Goal: Task Accomplishment & Management: Complete application form

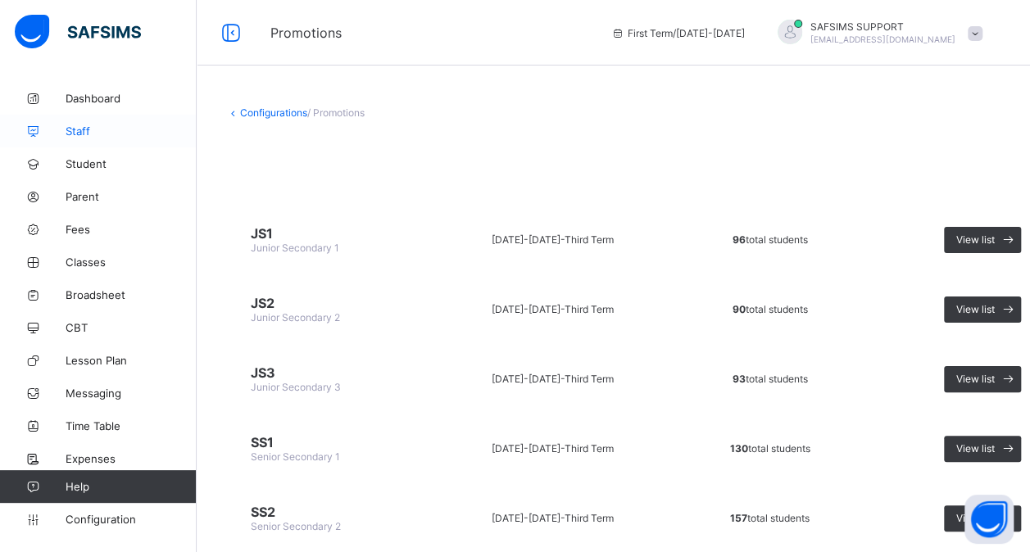
click at [95, 128] on span "Staff" at bounding box center [131, 130] width 131 height 13
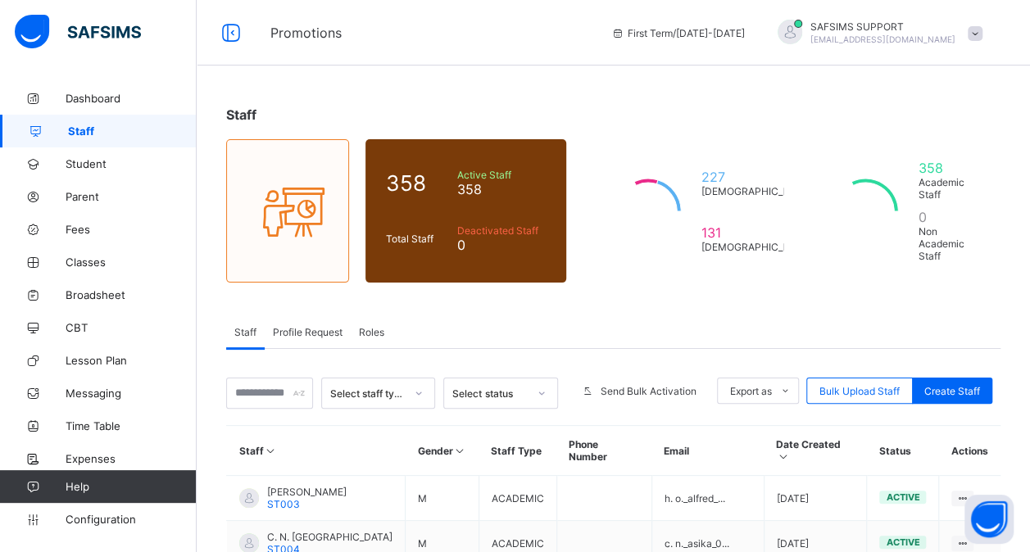
scroll to position [115, 0]
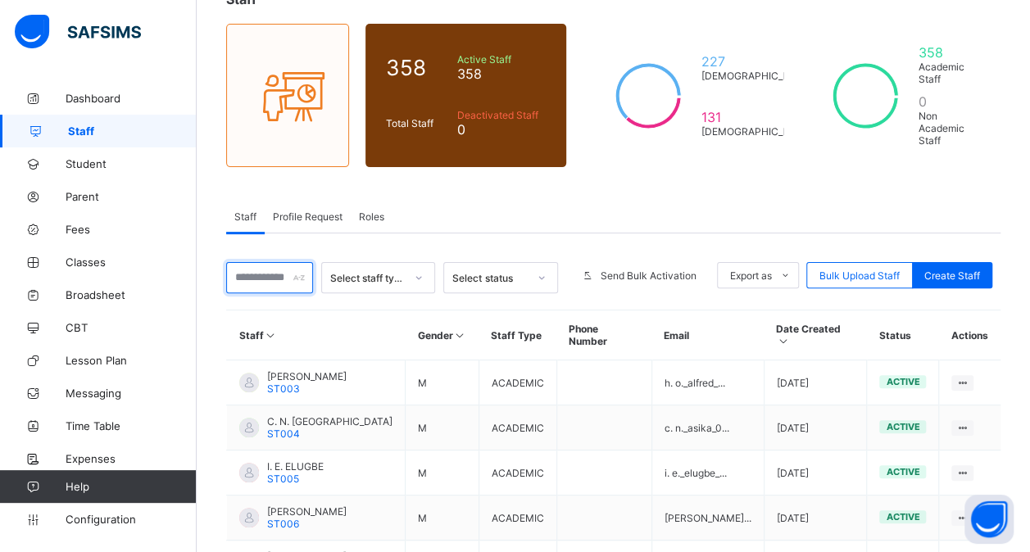
click at [275, 274] on input "text" at bounding box center [269, 277] width 87 height 31
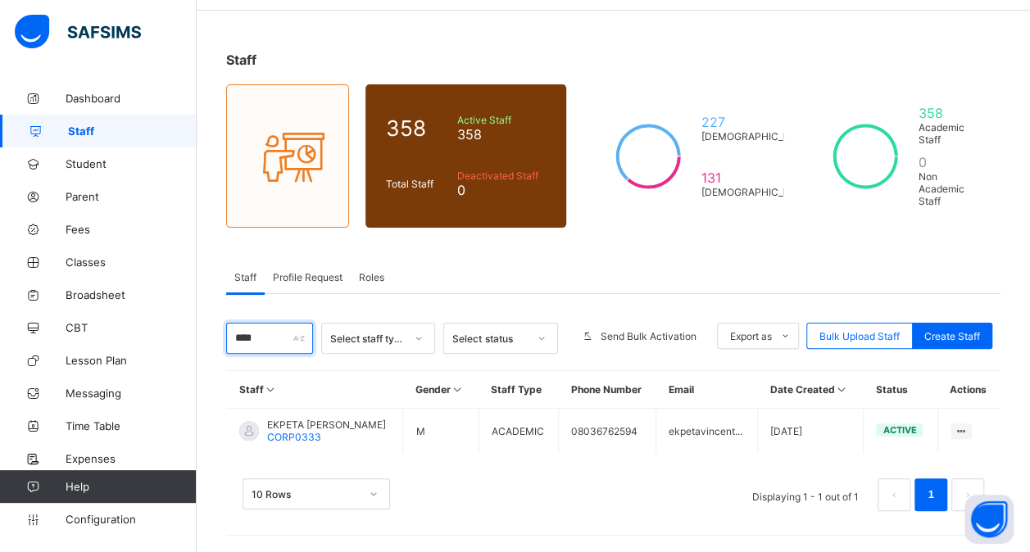
scroll to position [46, 0]
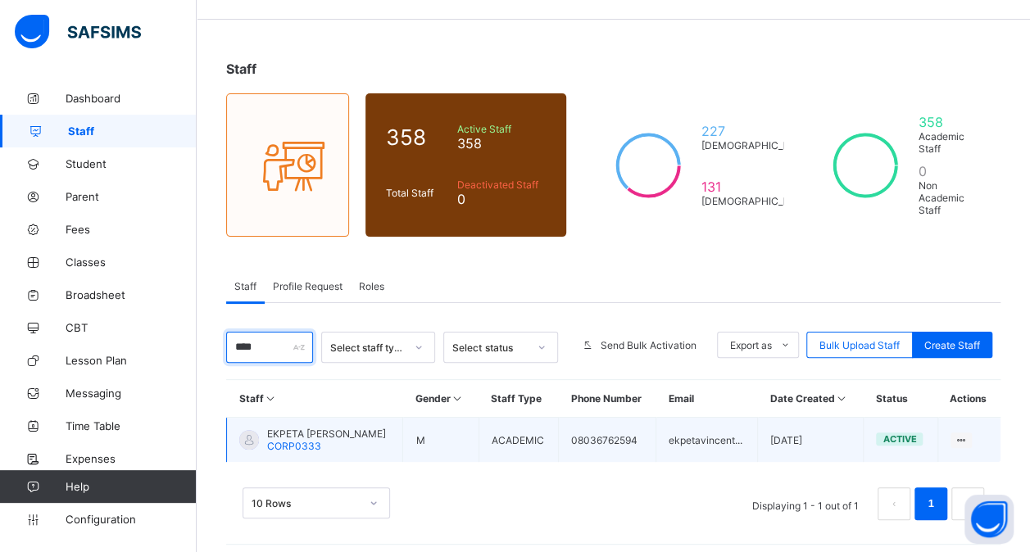
type input "****"
click at [316, 428] on span "EKPETA [PERSON_NAME]" at bounding box center [326, 434] width 119 height 12
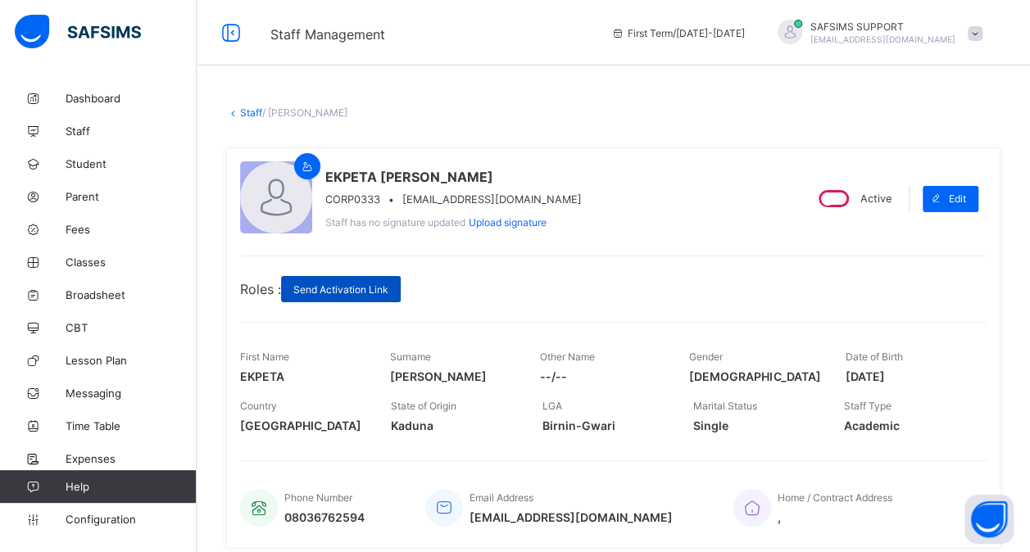
click at [367, 285] on span "Send Activation Link" at bounding box center [340, 289] width 95 height 12
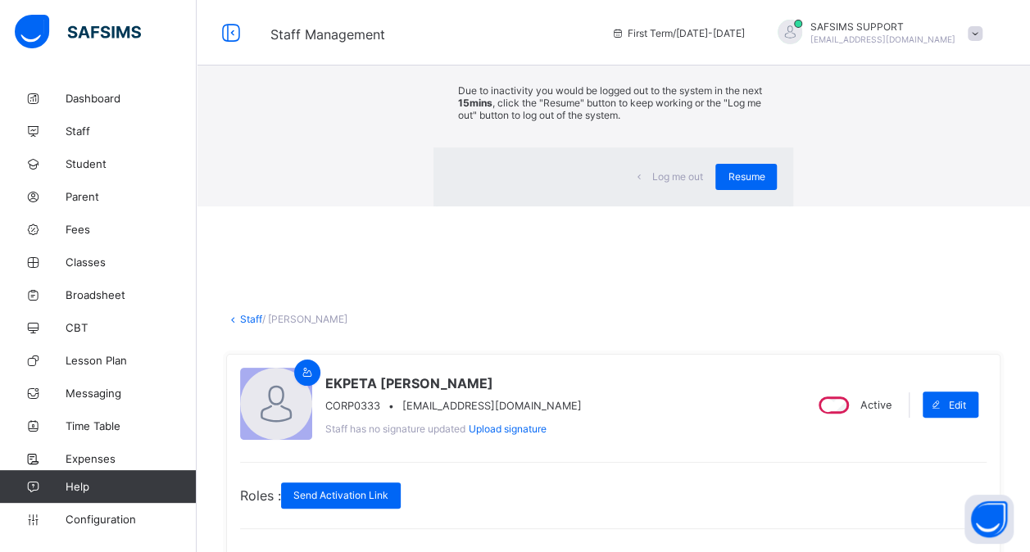
click at [761, 44] on div "×" at bounding box center [769, 30] width 16 height 28
click at [727, 183] on span "Resume" at bounding box center [745, 176] width 37 height 12
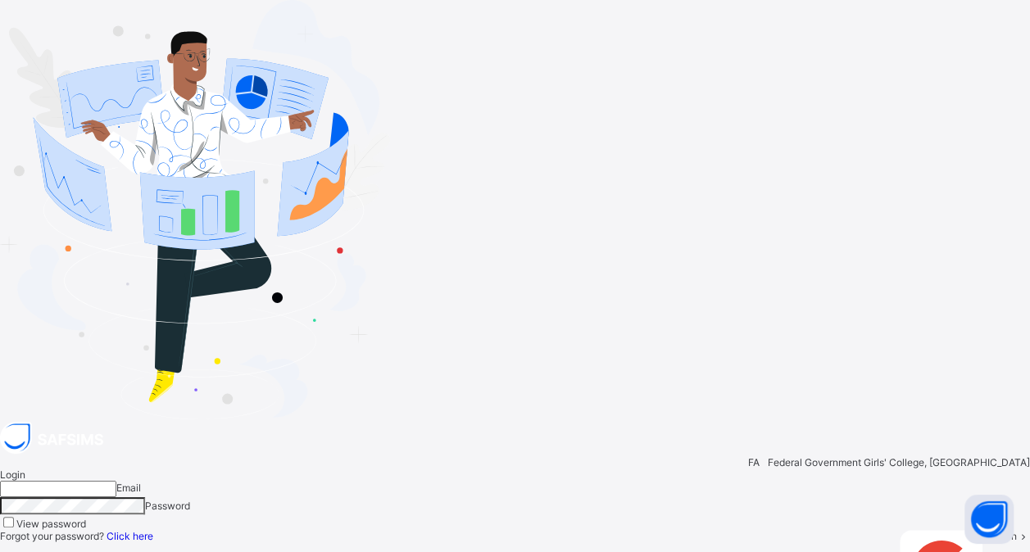
type input "**********"
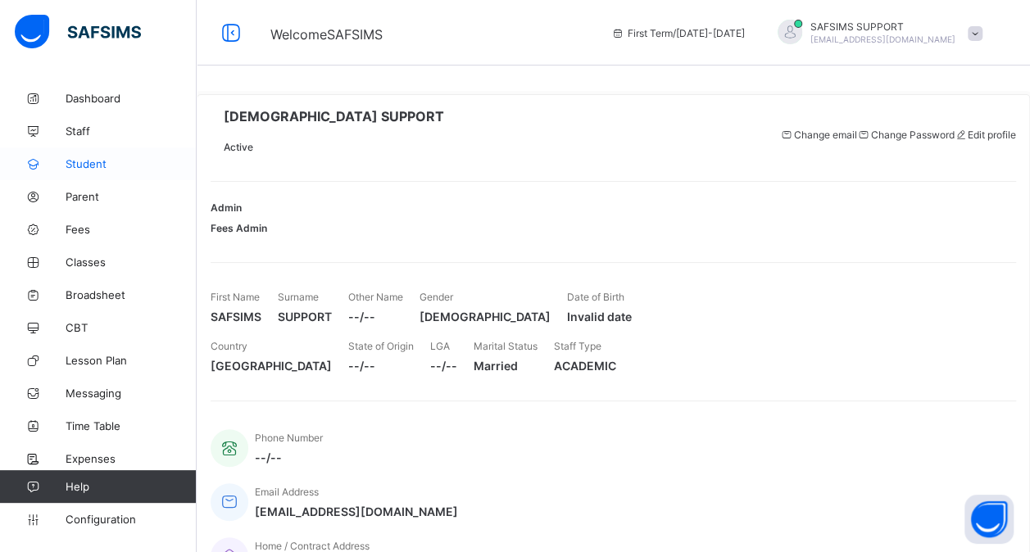
click at [102, 168] on span "Student" at bounding box center [131, 163] width 131 height 13
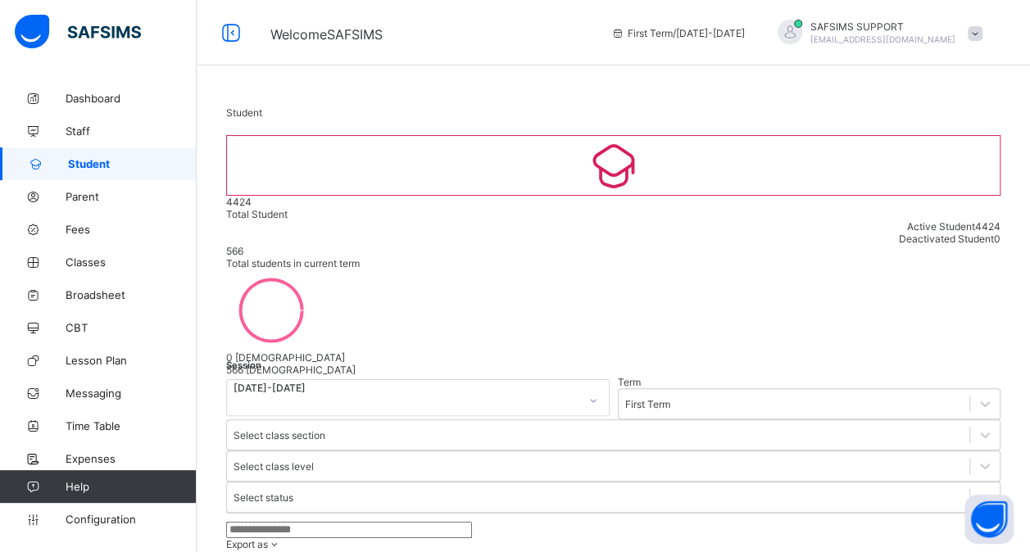
select select "**"
type input "***"
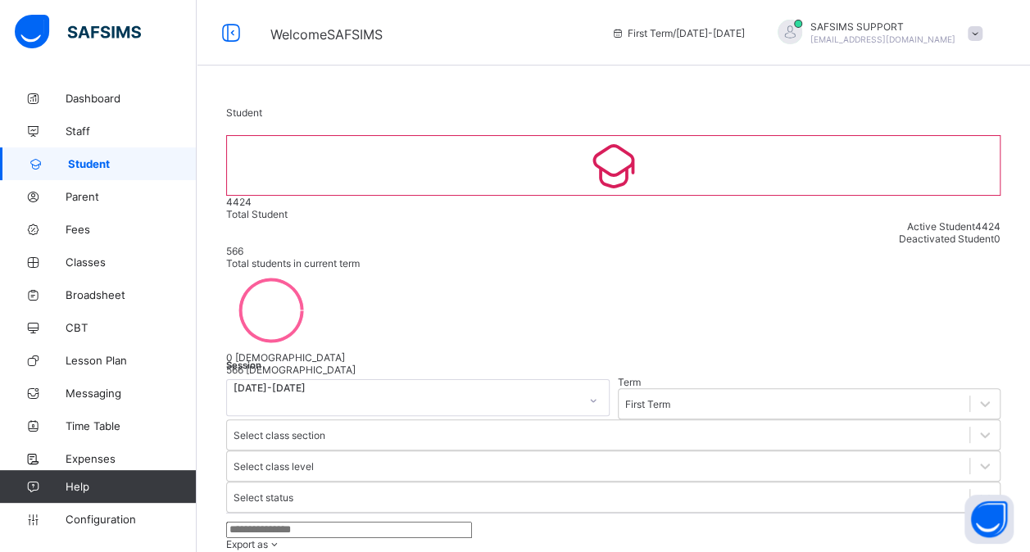
type input "****"
type input "***"
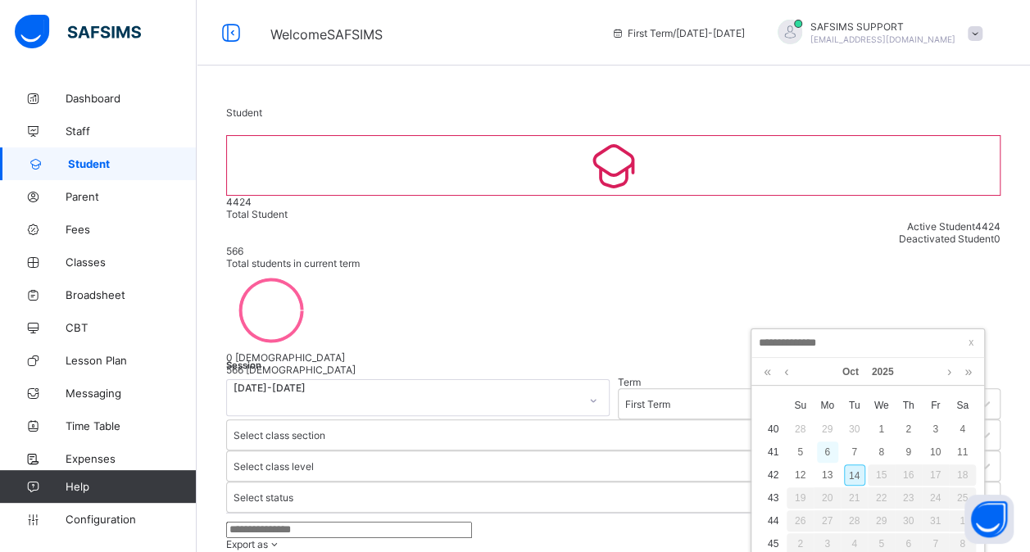
click at [826, 447] on div "6" at bounding box center [827, 451] width 21 height 21
type input "**********"
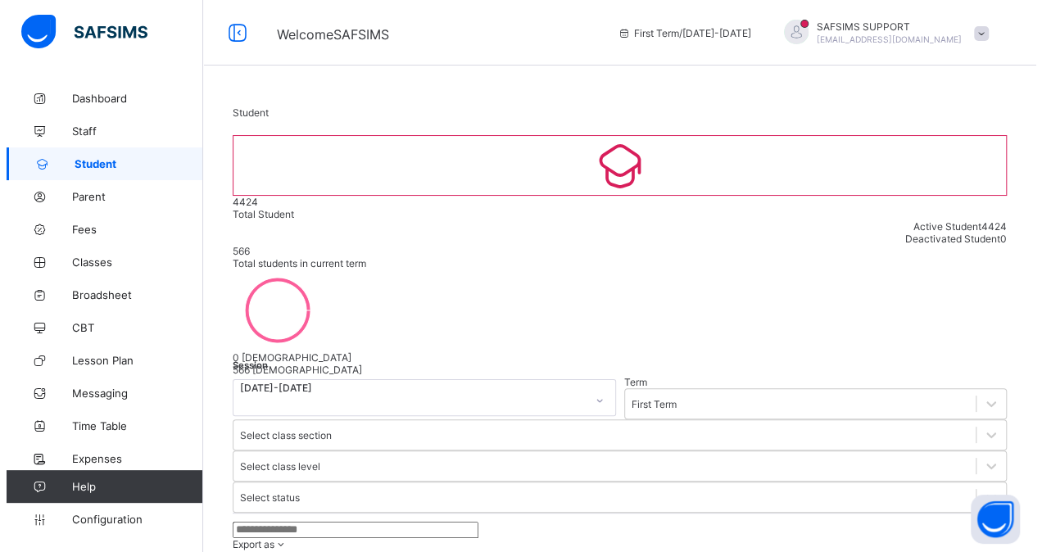
scroll to position [683, 0]
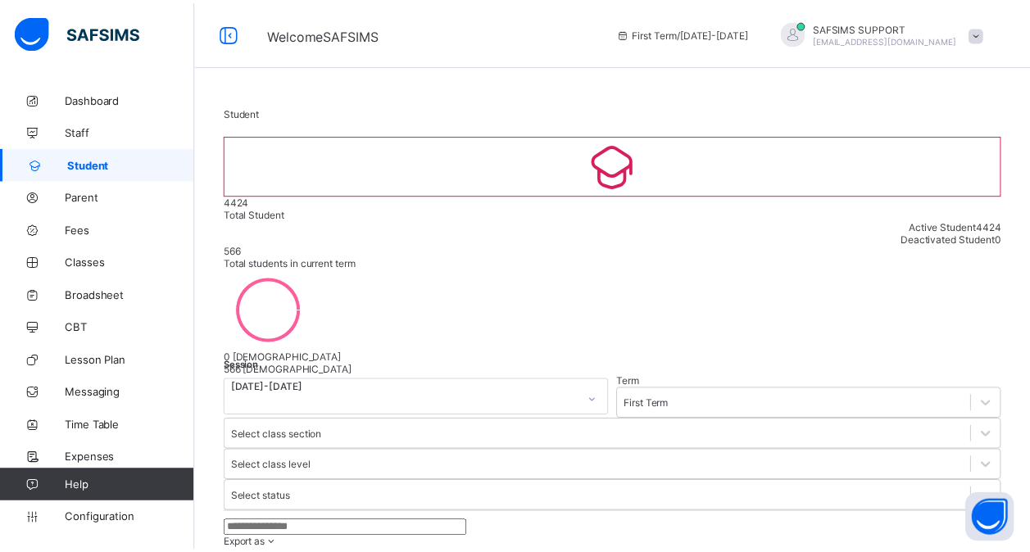
scroll to position [0, 0]
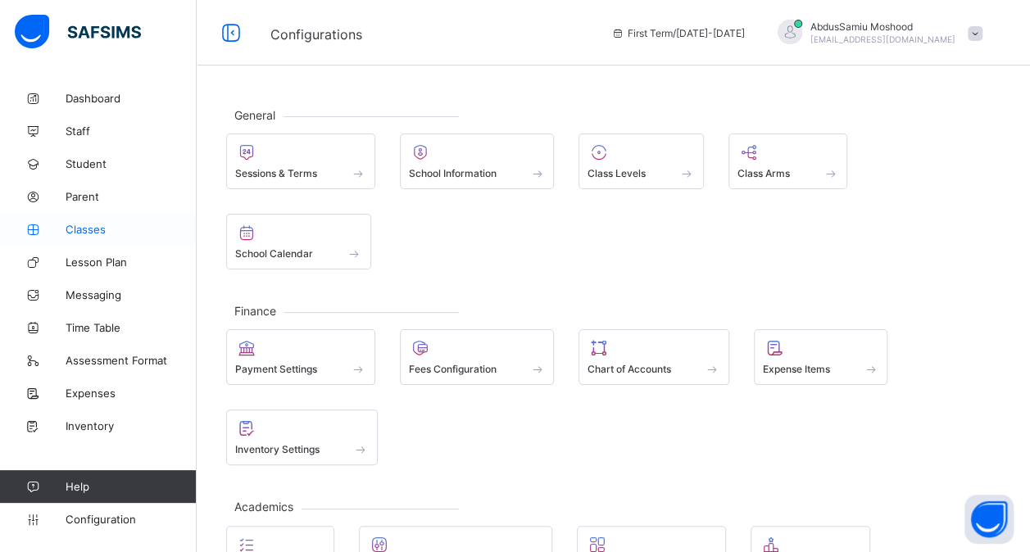
click at [102, 224] on span "Classes" at bounding box center [131, 229] width 131 height 13
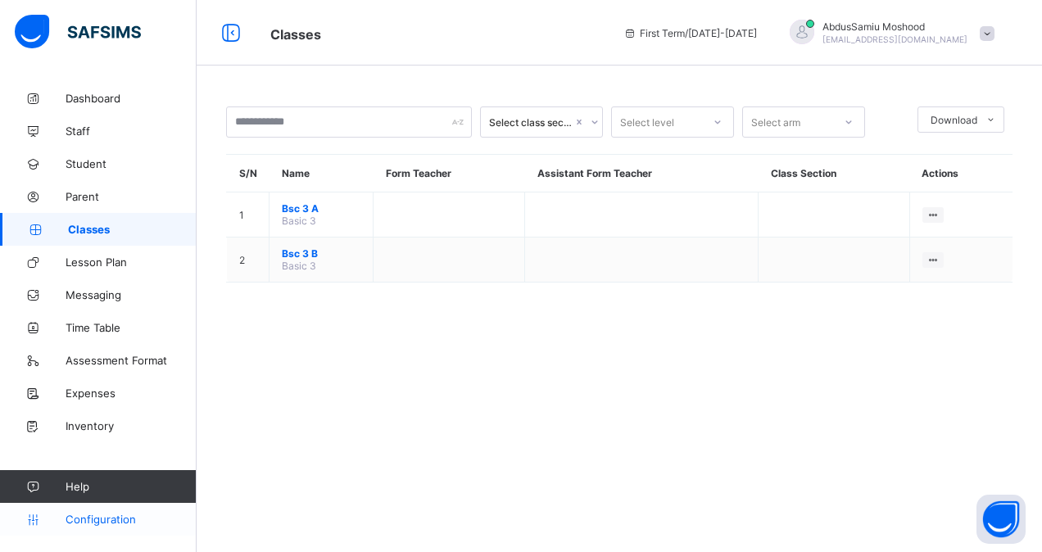
click at [100, 511] on link "Configuration" at bounding box center [98, 519] width 196 height 33
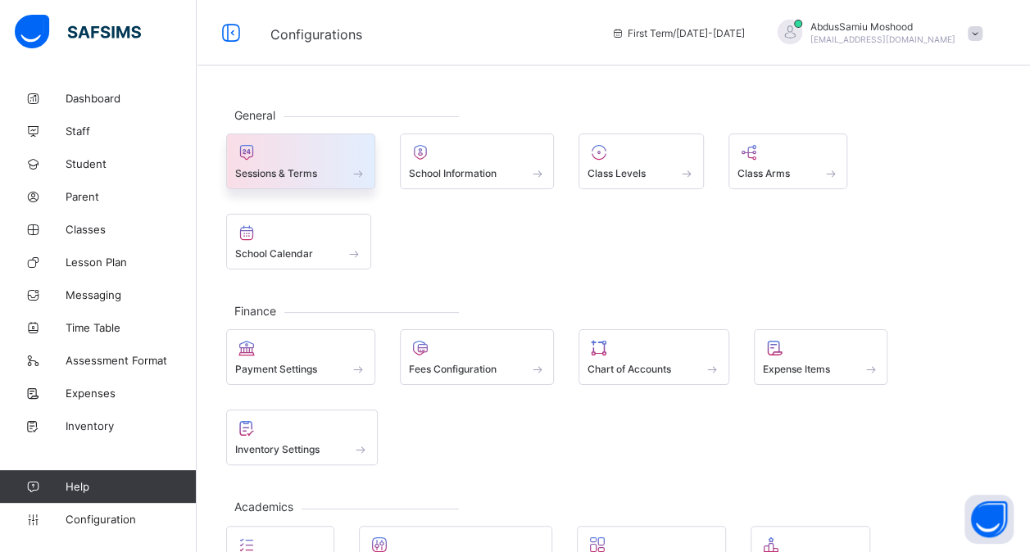
click at [294, 184] on div "Sessions & Terms" at bounding box center [300, 162] width 149 height 56
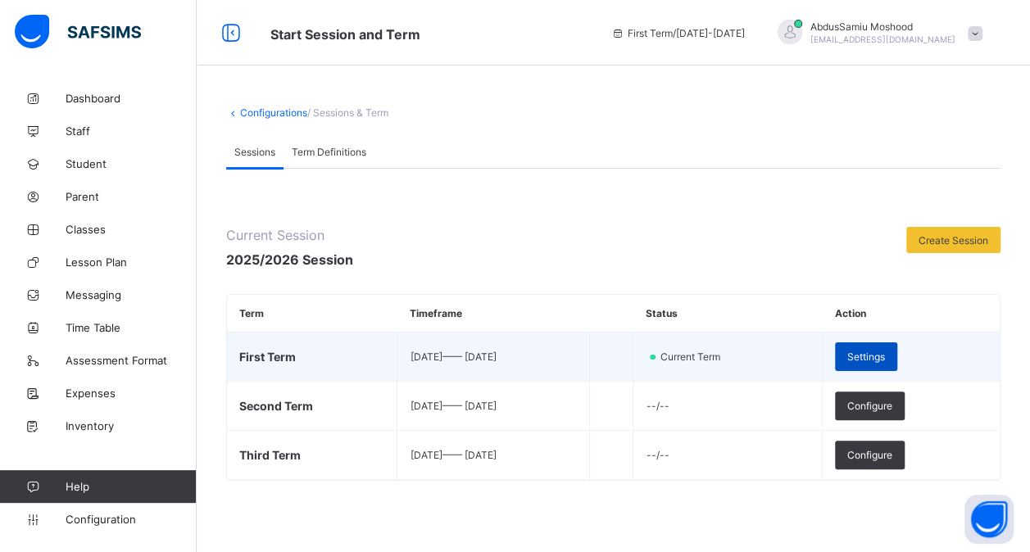
click at [885, 357] on span "Settings" at bounding box center [866, 357] width 38 height 12
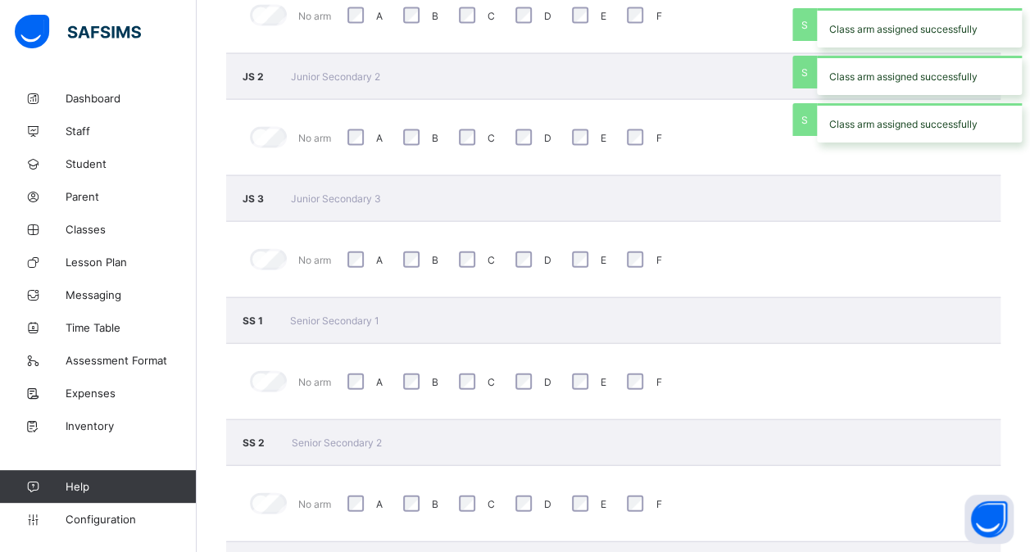
scroll to position [1817, 0]
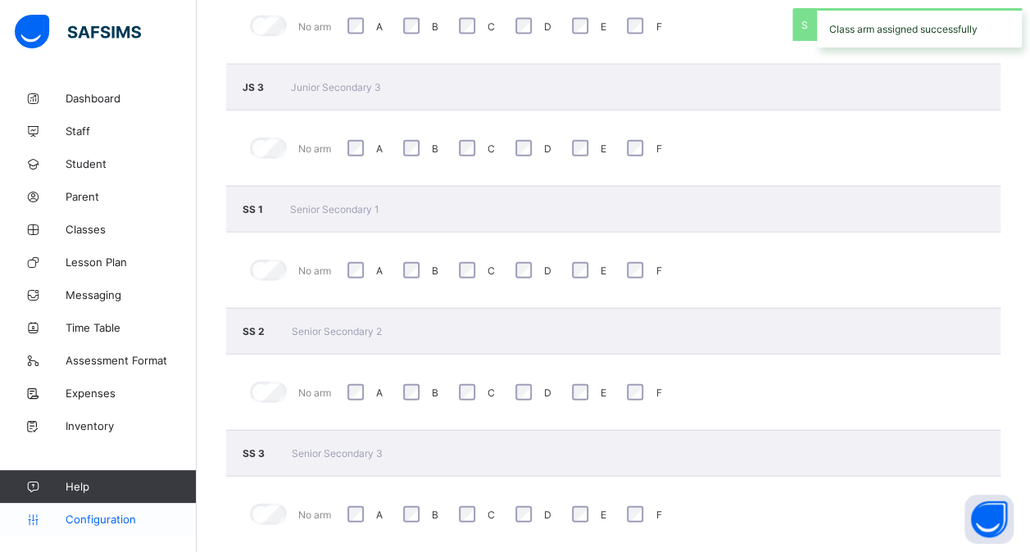
click at [100, 520] on span "Configuration" at bounding box center [131, 519] width 130 height 13
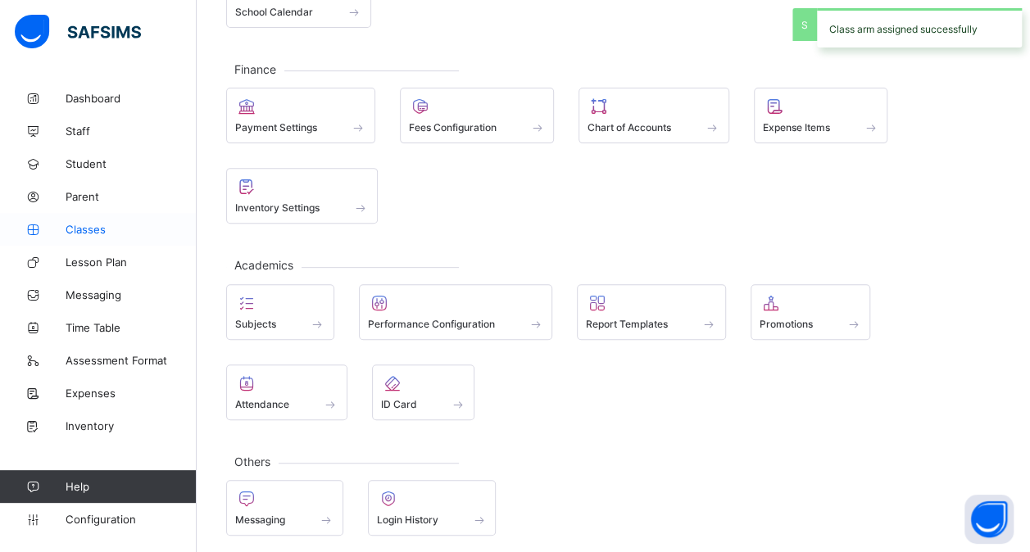
click at [88, 231] on span "Classes" at bounding box center [131, 229] width 131 height 13
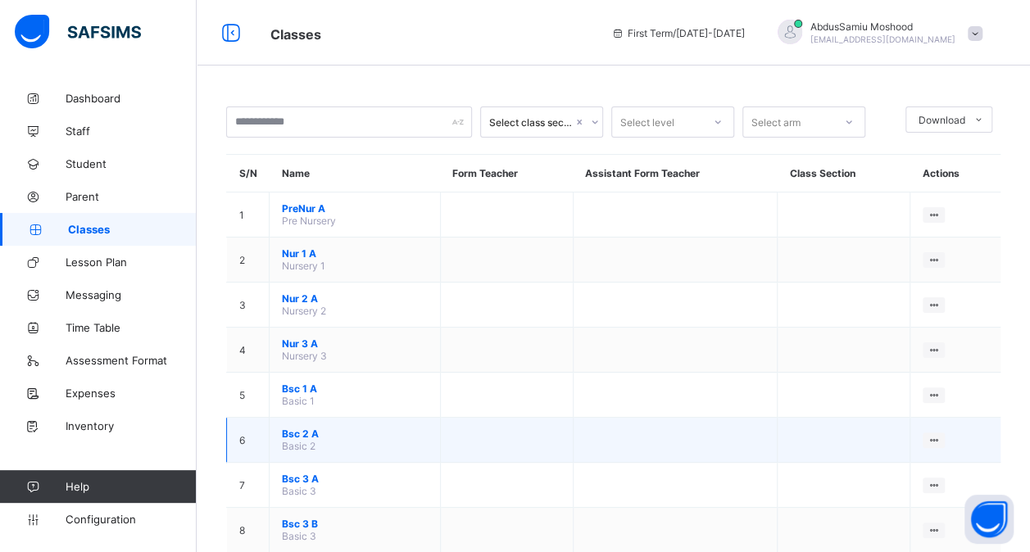
click at [341, 428] on span "Bsc 2 A" at bounding box center [355, 434] width 146 height 12
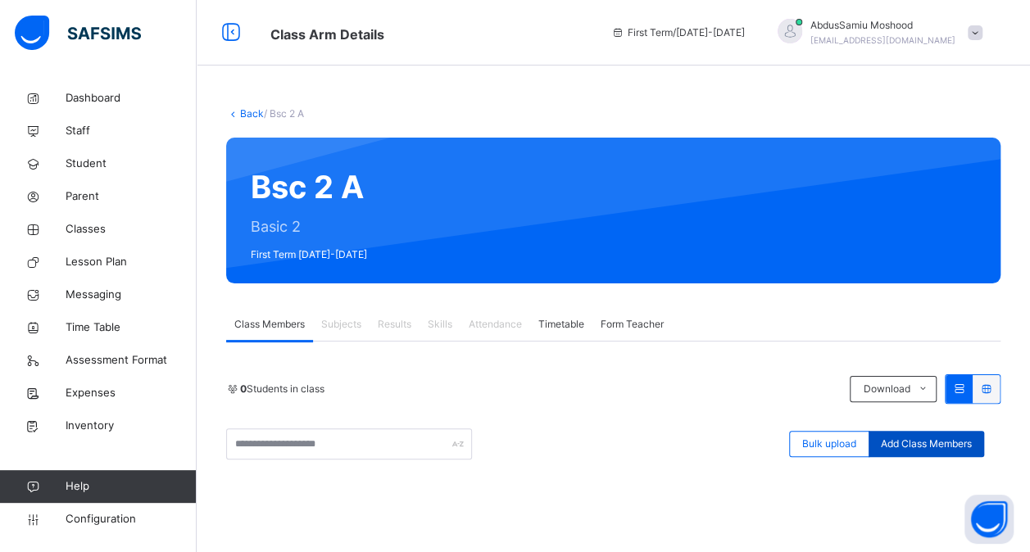
click at [924, 437] on span "Add Class Members" at bounding box center [925, 444] width 91 height 15
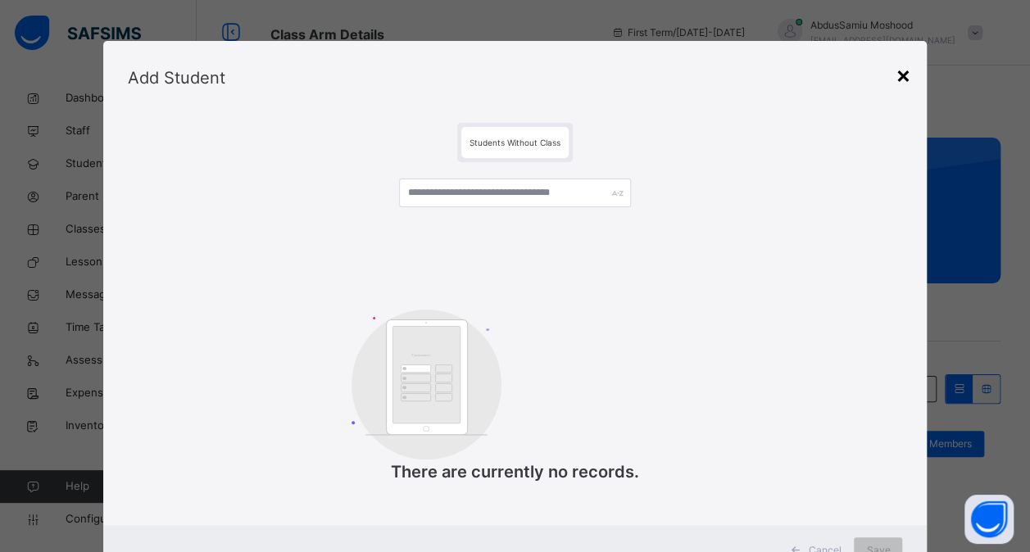
click at [903, 78] on div "×" at bounding box center [902, 74] width 16 height 34
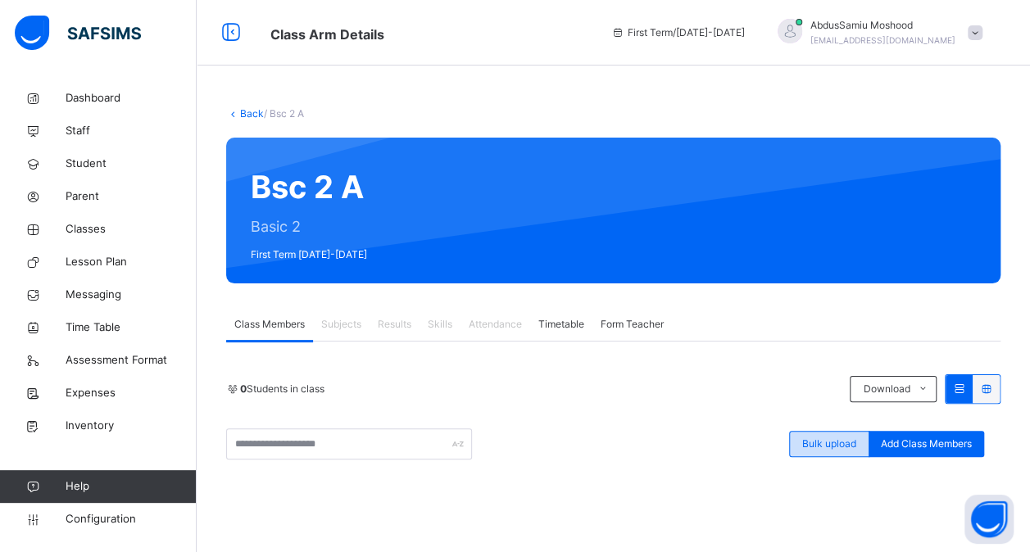
click at [831, 433] on div "Bulk upload" at bounding box center [829, 444] width 80 height 26
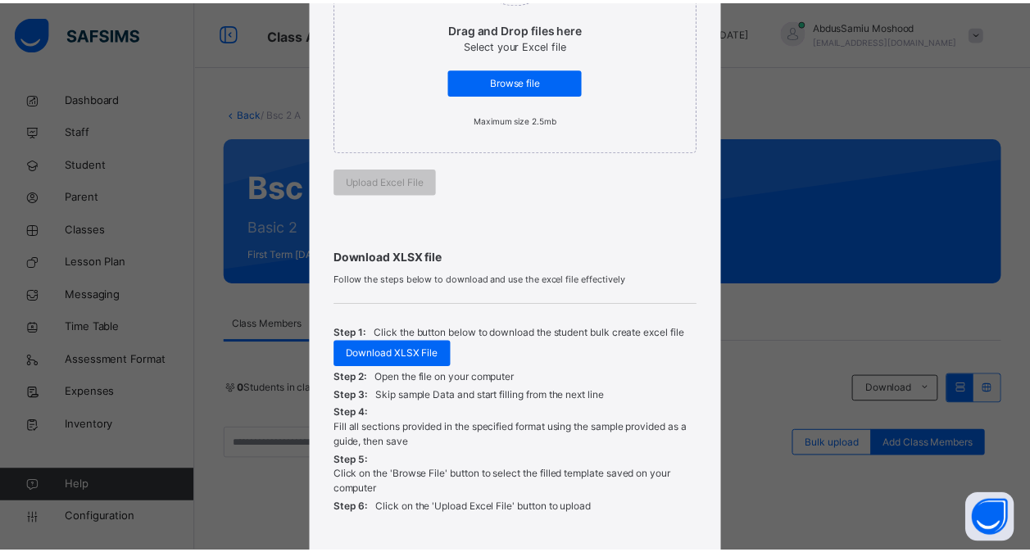
scroll to position [325, 0]
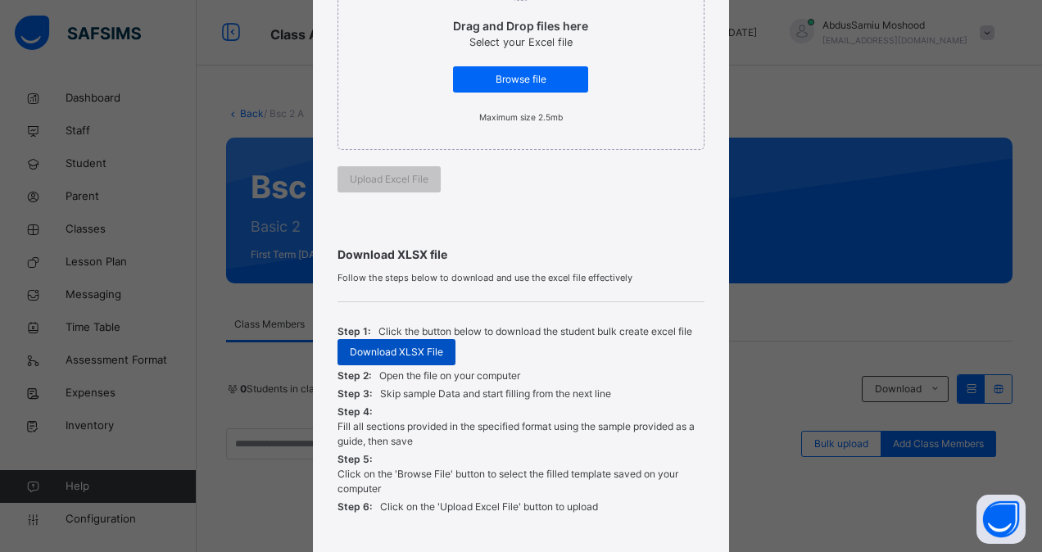
click at [409, 349] on span "Download XLSX File" at bounding box center [396, 352] width 93 height 15
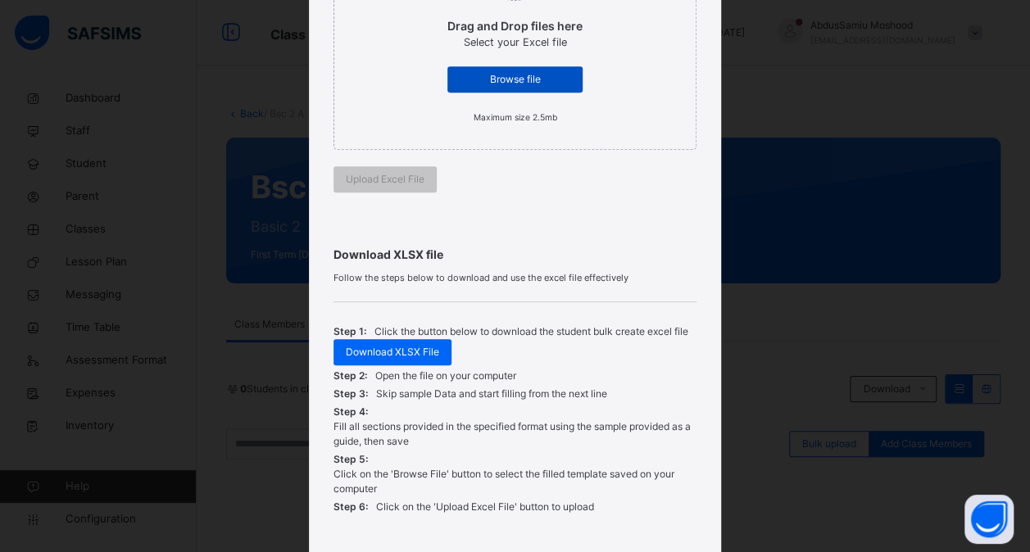
click at [513, 75] on span "Browse file" at bounding box center [514, 79] width 111 height 15
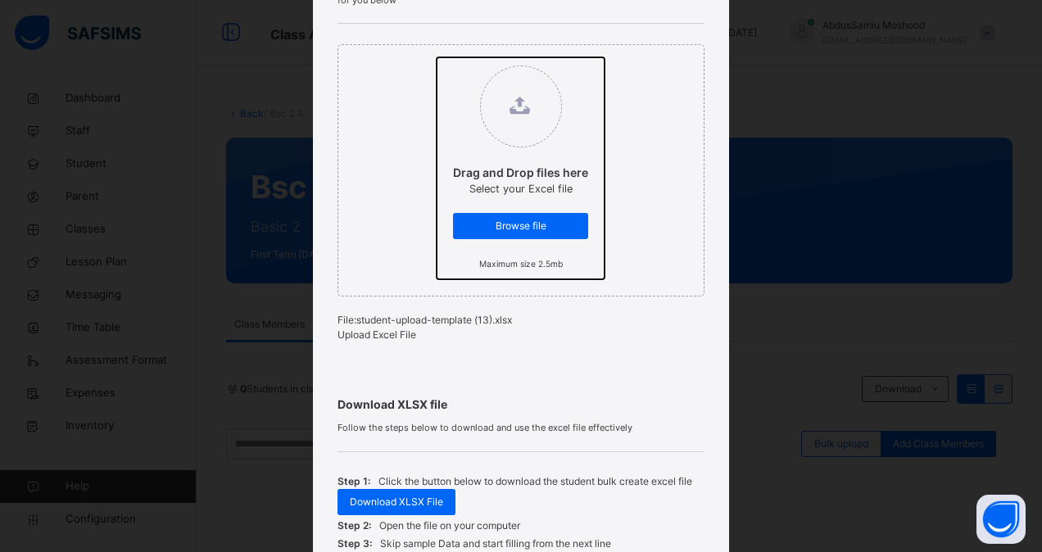
scroll to position [191, 0]
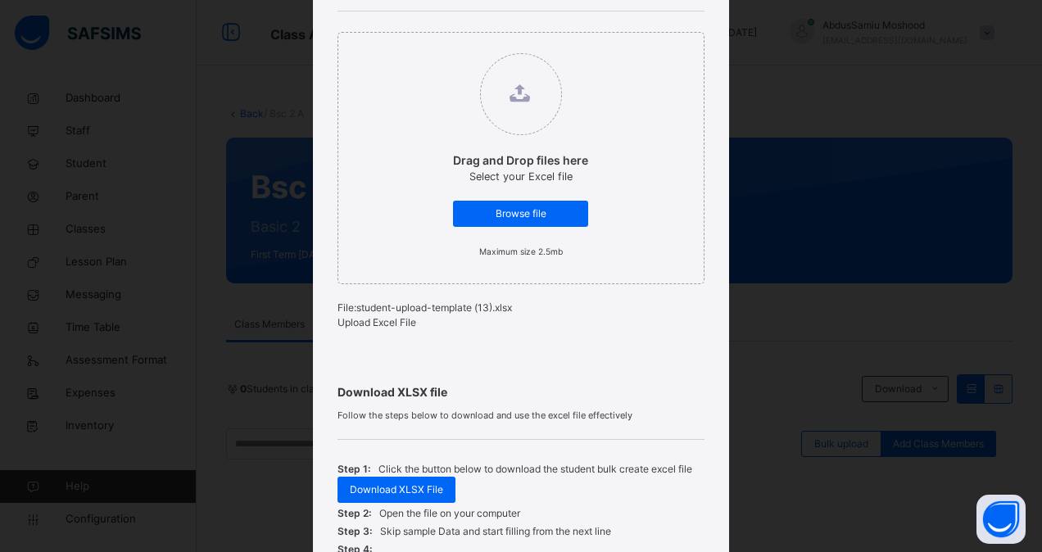
click at [381, 324] on span "Upload Excel File" at bounding box center [376, 322] width 79 height 12
click at [378, 328] on span "Upload Excel File" at bounding box center [376, 322] width 79 height 12
click at [390, 503] on div "Download XLSX File" at bounding box center [396, 490] width 118 height 26
click at [513, 208] on span "Browse file" at bounding box center [520, 213] width 111 height 15
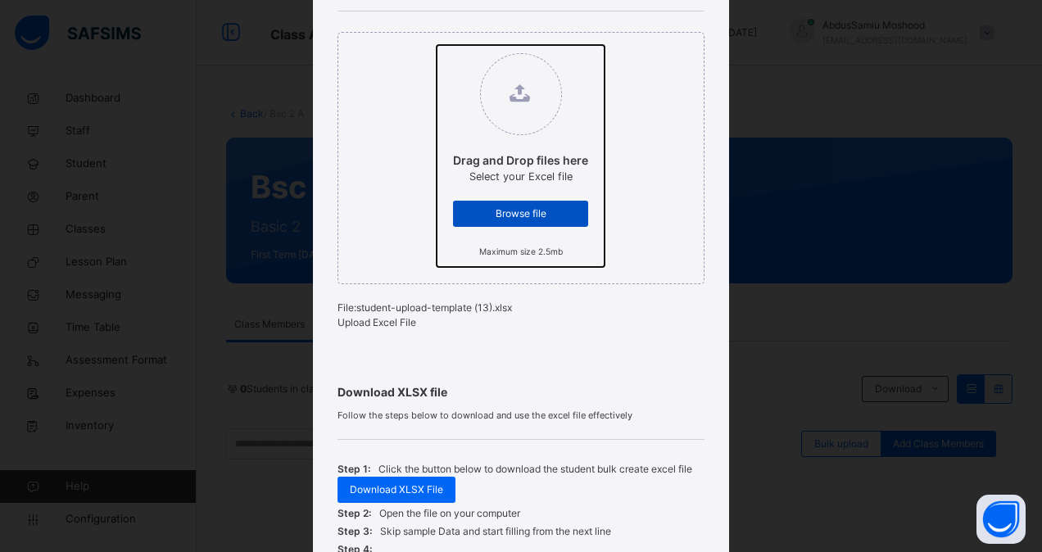
click at [437, 45] on input "Drag and Drop files here Select your Excel file Browse file Maximum size 2.5mb" at bounding box center [437, 45] width 0 height 0
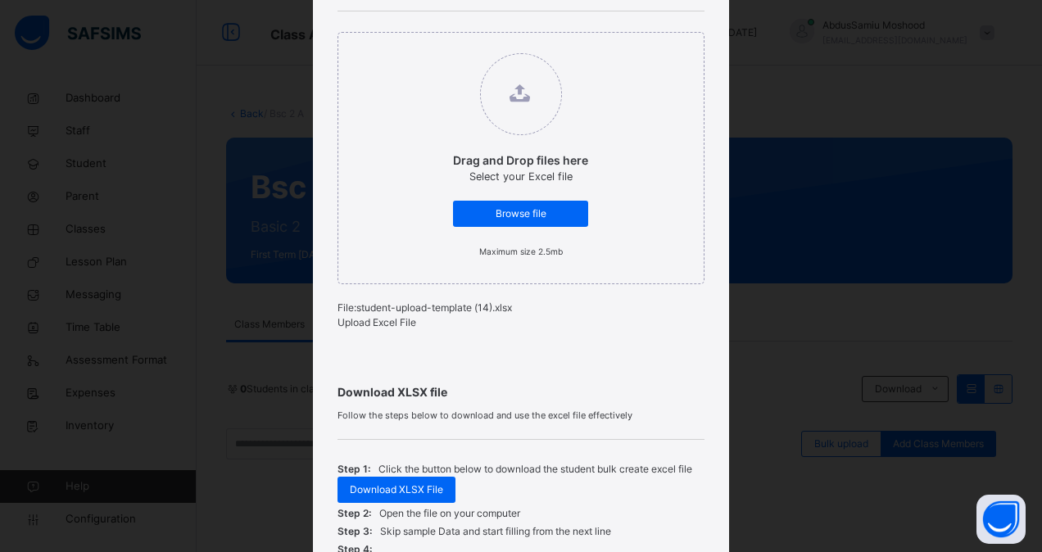
click at [375, 328] on span "Upload Excel File" at bounding box center [376, 322] width 79 height 12
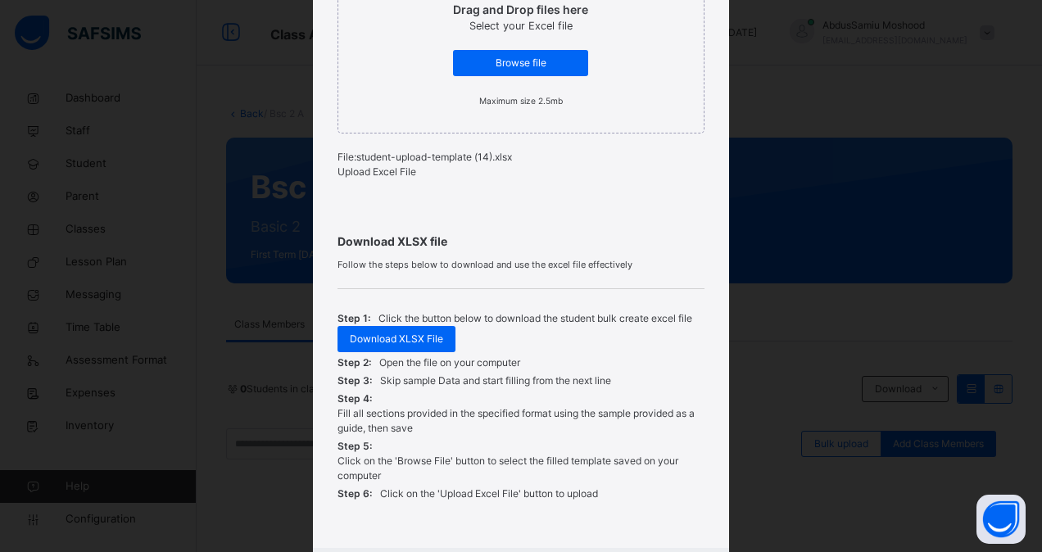
scroll to position [350, 0]
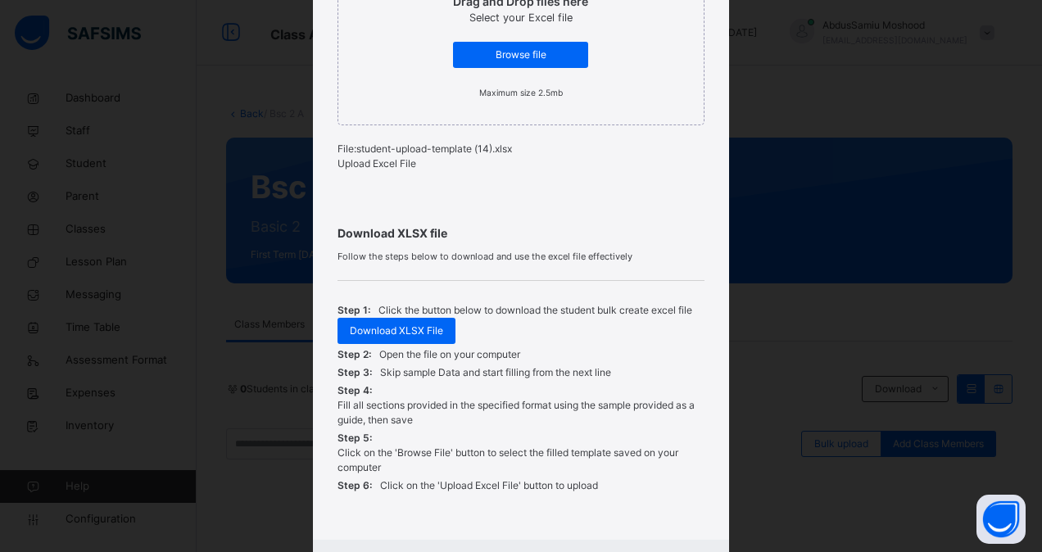
click at [396, 169] on span "Upload Excel File" at bounding box center [376, 163] width 79 height 12
click at [519, 54] on span "Browse file" at bounding box center [520, 55] width 111 height 15
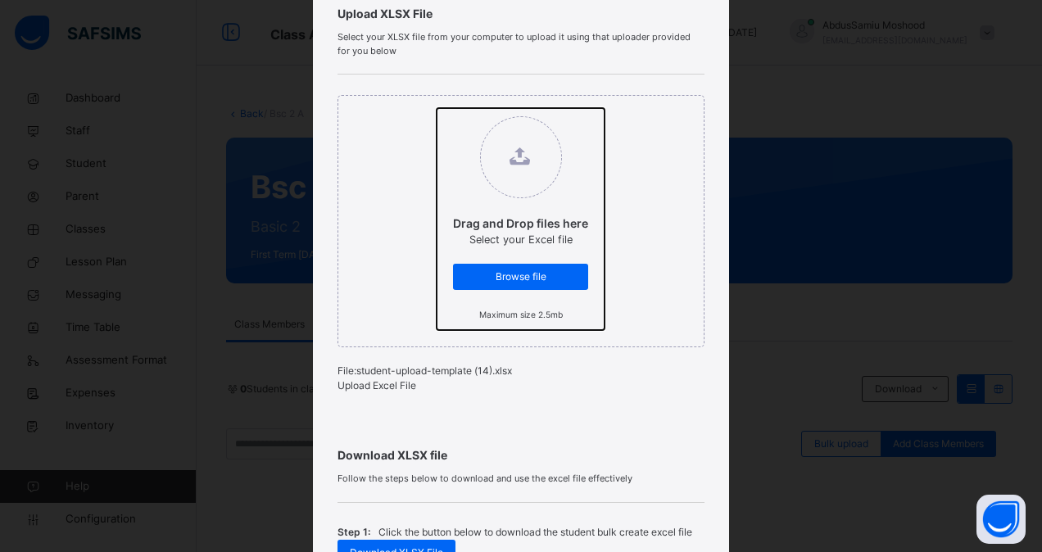
scroll to position [130, 0]
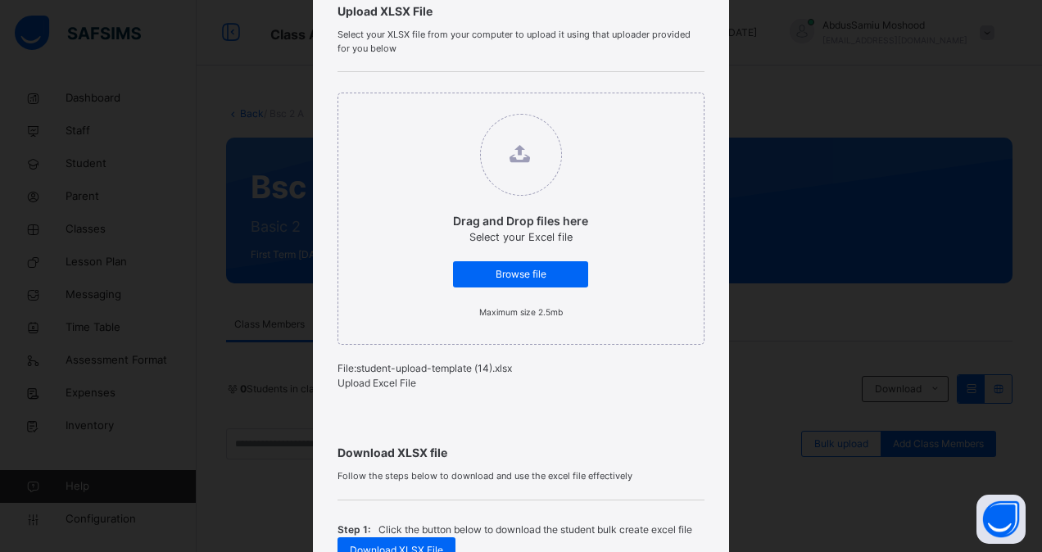
click at [382, 391] on div "Upload Excel File" at bounding box center [521, 383] width 368 height 15
click at [508, 276] on span "Browse file" at bounding box center [520, 274] width 111 height 15
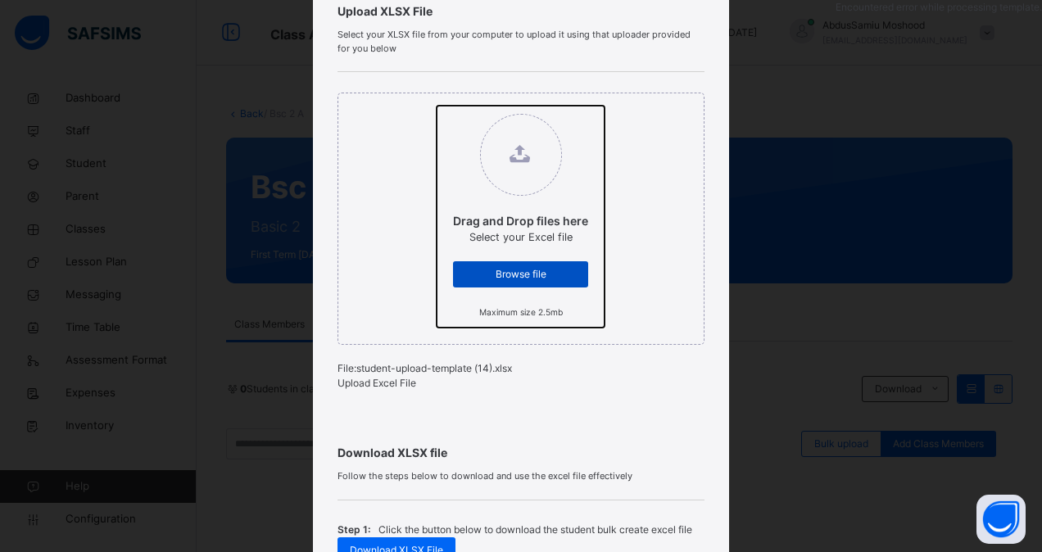
click at [437, 106] on input "Drag and Drop files here Select your Excel file Browse file Maximum size 2.5mb" at bounding box center [437, 106] width 0 height 0
type input "**********"
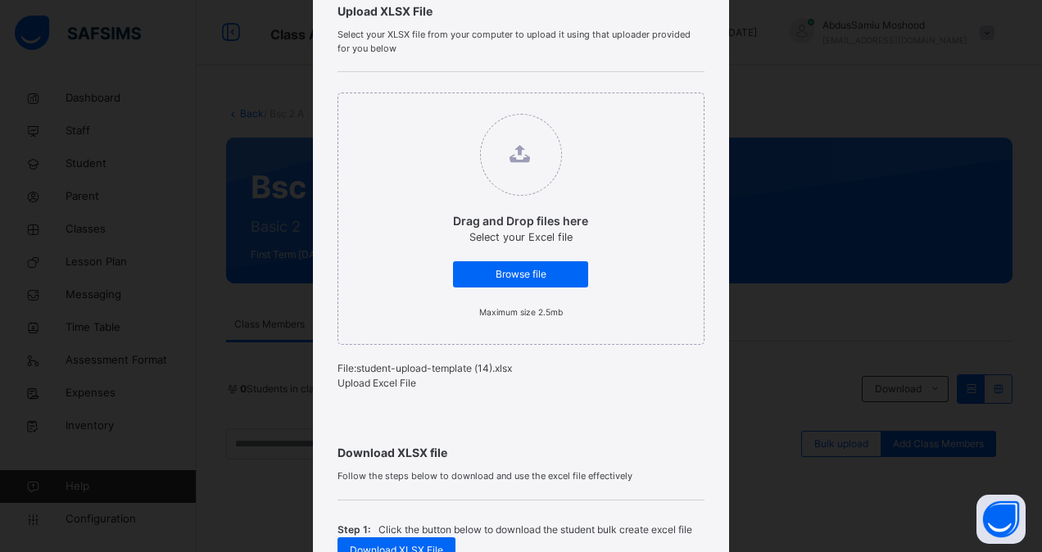
click at [380, 389] on span "Upload Excel File" at bounding box center [376, 383] width 79 height 12
click at [392, 382] on span "Upload Excel File" at bounding box center [376, 383] width 79 height 12
click at [526, 275] on span "Browse file" at bounding box center [520, 274] width 111 height 15
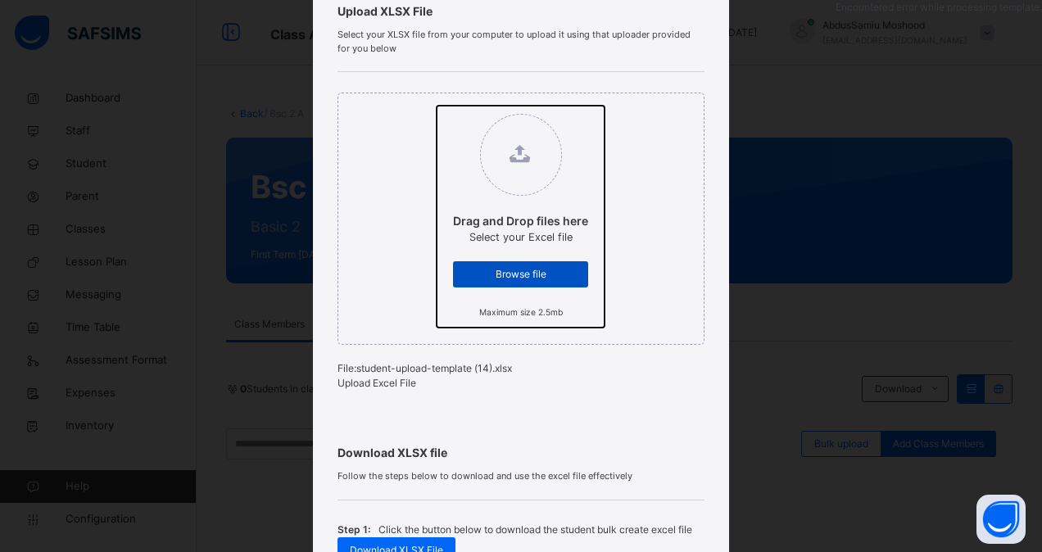
click at [437, 106] on input "Drag and Drop files here Select your Excel file Browse file Maximum size 2.5mb" at bounding box center [437, 106] width 0 height 0
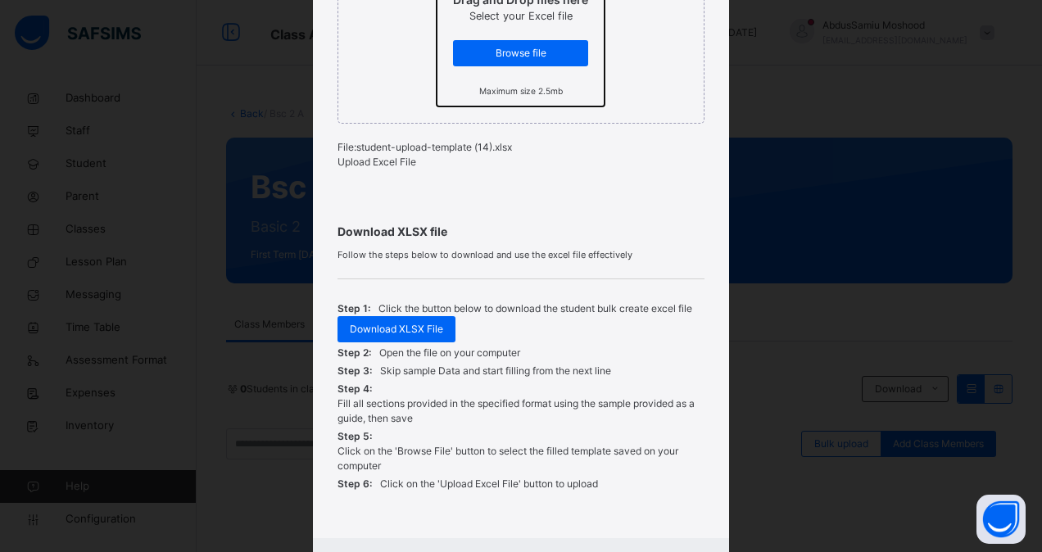
scroll to position [447, 0]
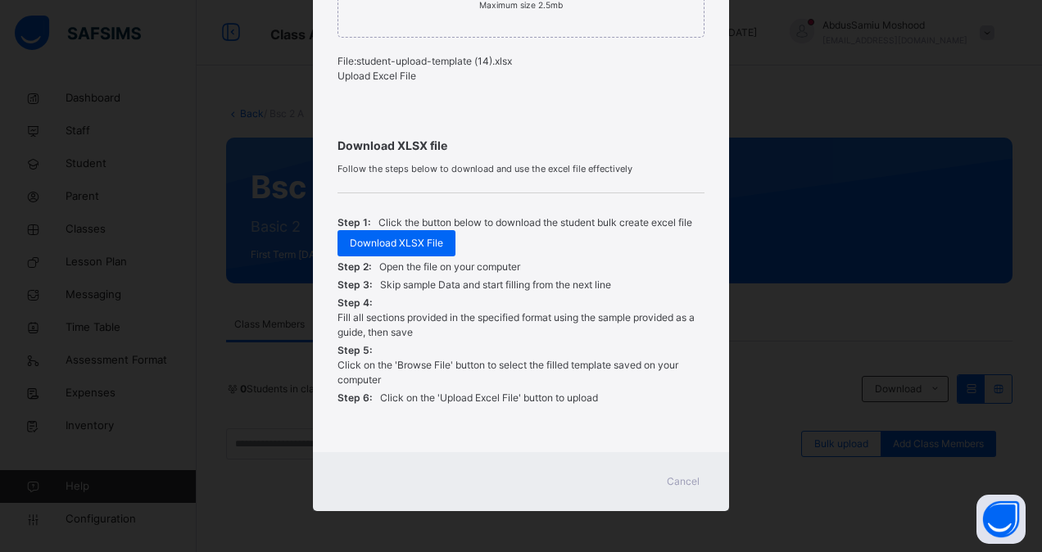
click at [680, 479] on span "Cancel" at bounding box center [683, 481] width 33 height 15
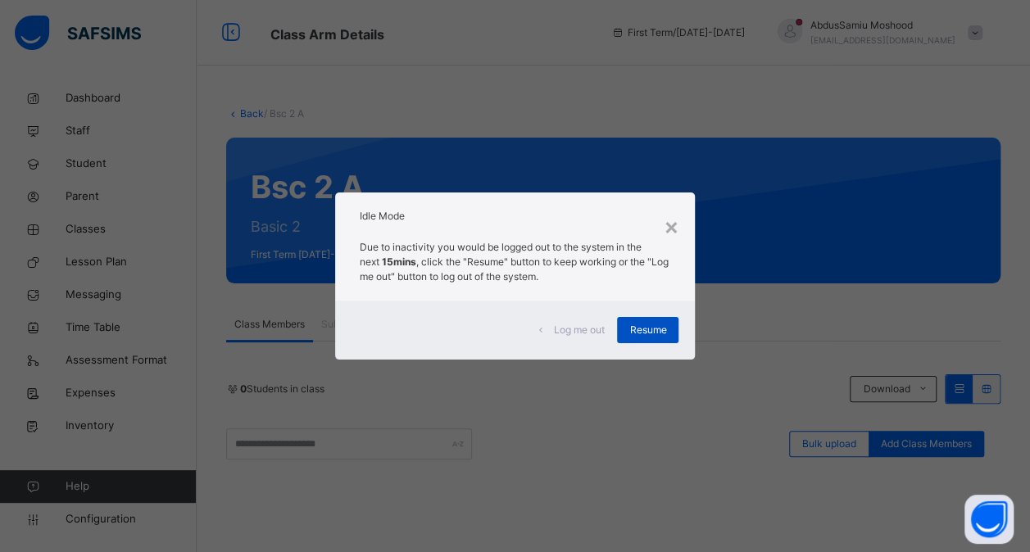
click at [654, 336] on span "Resume" at bounding box center [647, 330] width 37 height 15
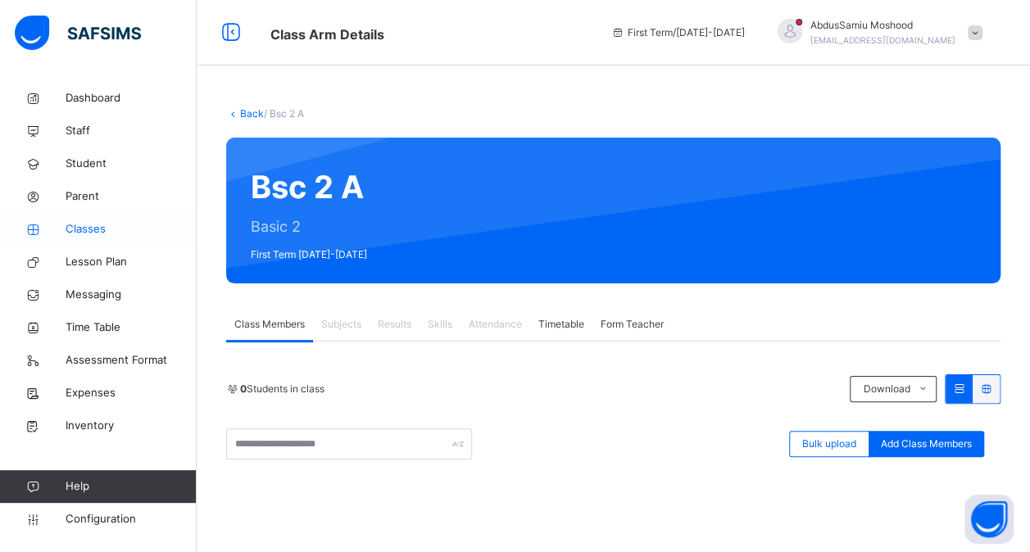
click at [93, 229] on span "Classes" at bounding box center [131, 229] width 131 height 16
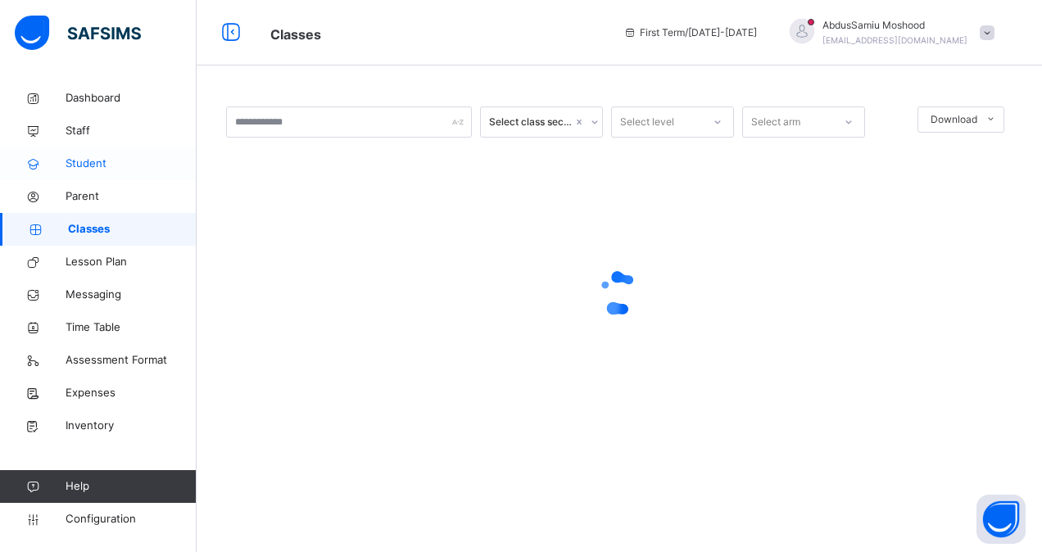
click at [95, 155] on link "Student" at bounding box center [98, 163] width 197 height 33
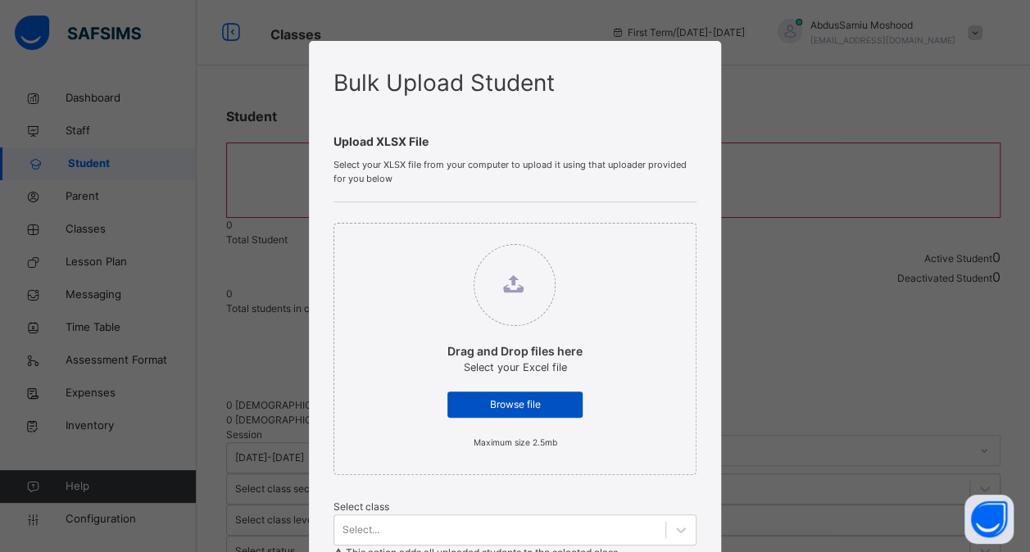
click at [503, 397] on span "Browse file" at bounding box center [514, 404] width 111 height 15
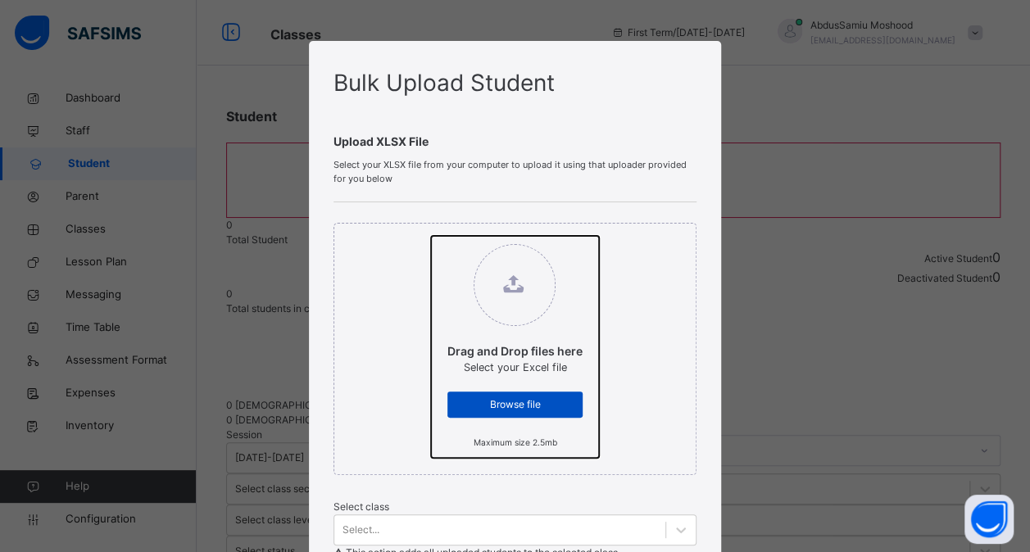
click at [431, 236] on input "Drag and Drop files here Select your Excel file Browse file Maximum size 2.5mb" at bounding box center [431, 236] width 0 height 0
type input "**********"
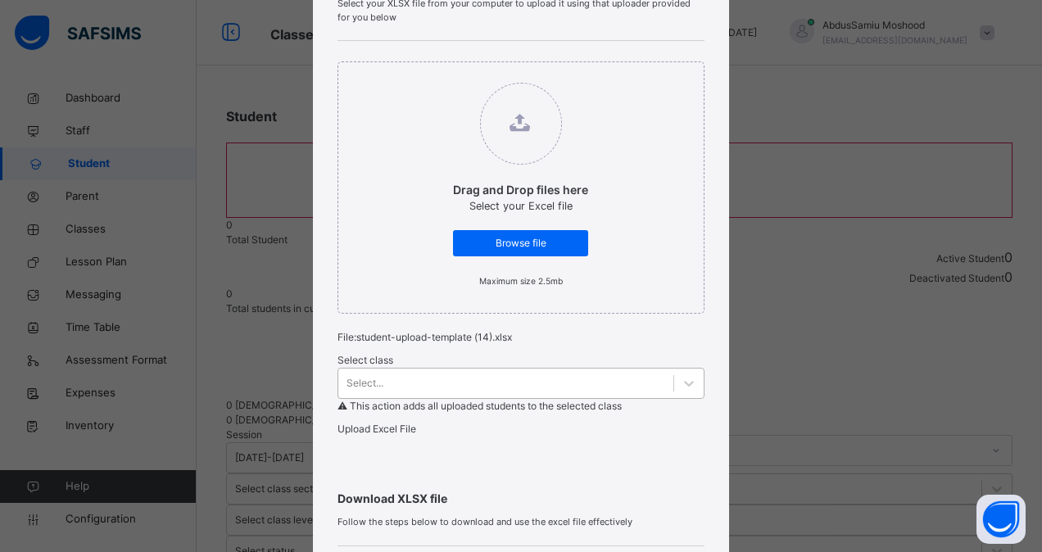
scroll to position [269, 0]
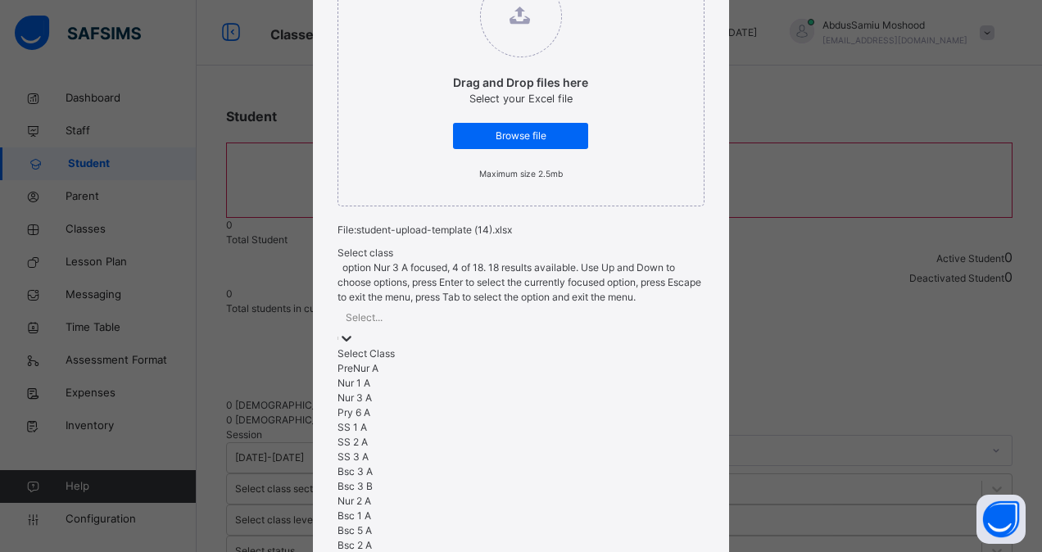
click at [455, 387] on div "option Nur 3 A focused, 4 of 18. 18 results available. Use Up and Down to choos…" at bounding box center [521, 435] width 368 height 351
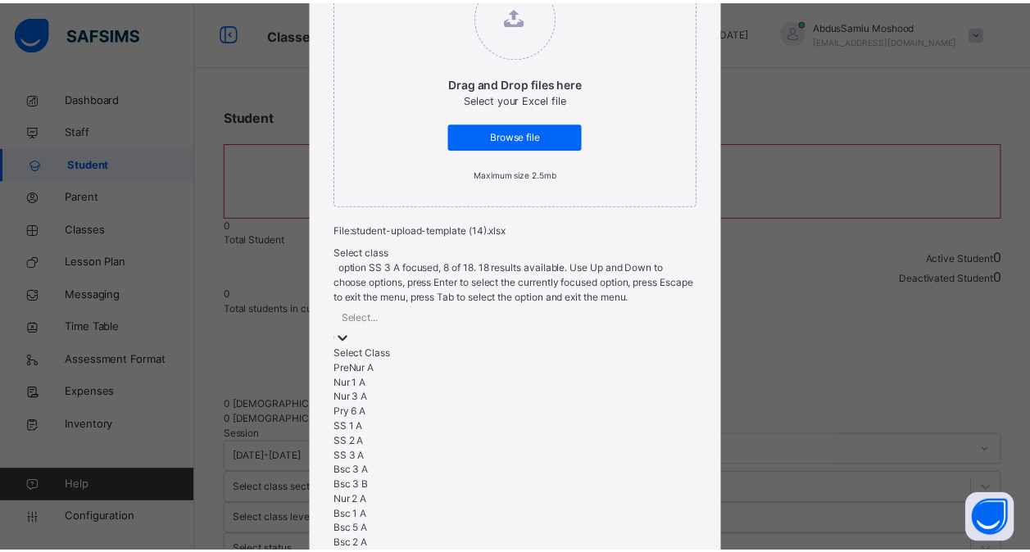
scroll to position [237, 0]
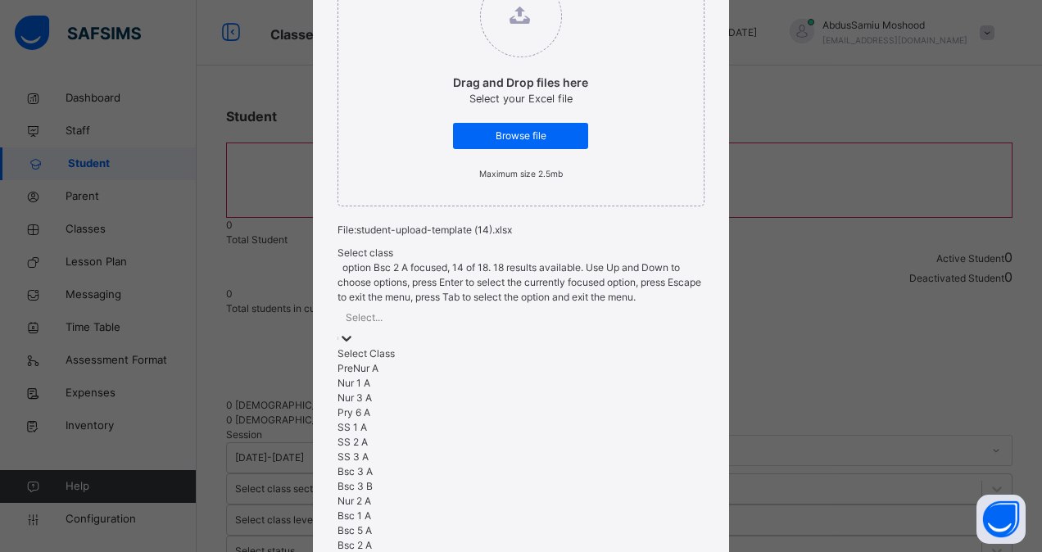
click at [434, 538] on div "Bsc 2 A" at bounding box center [521, 545] width 368 height 15
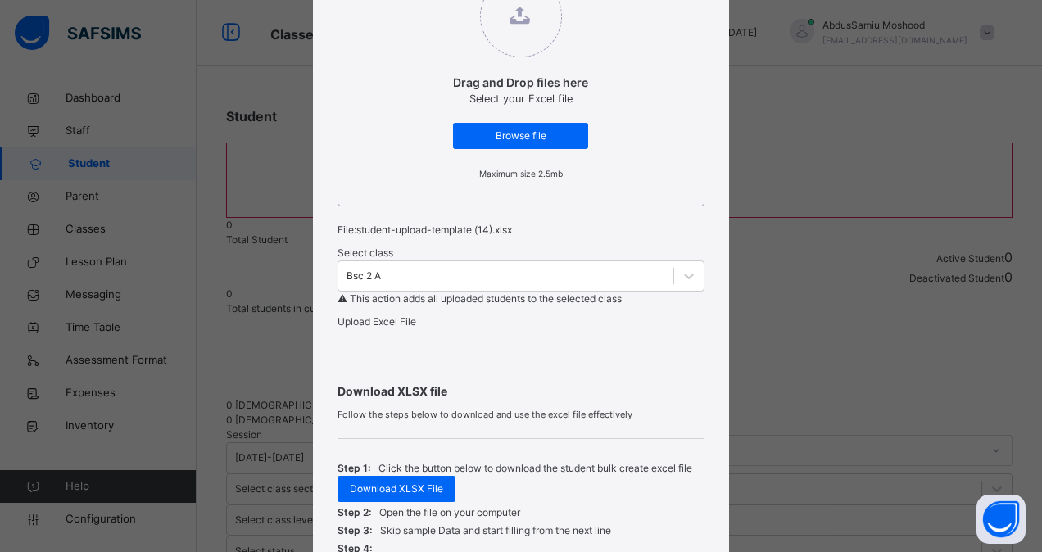
click at [384, 323] on span "Upload Excel File" at bounding box center [376, 321] width 79 height 12
click at [399, 328] on span "Upload Excel File" at bounding box center [372, 321] width 79 height 12
click at [372, 328] on span "Upload Excel File" at bounding box center [372, 321] width 79 height 12
click at [867, 15] on div "Encountered error while processing template." at bounding box center [926, 7] width 206 height 15
click at [867, 25] on div "Bulk Upload Student Upload XLSX File Select your XLSX file from your computer t…" at bounding box center [515, 276] width 1030 height 552
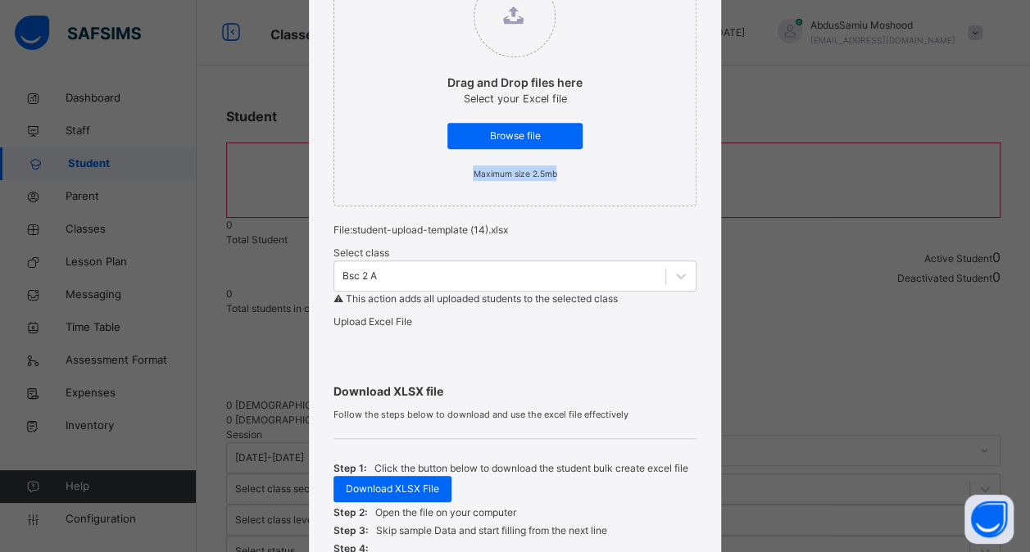
click at [867, 25] on div "Bulk Upload Student Upload XLSX File Select your XLSX file from your computer t…" at bounding box center [515, 276] width 1030 height 552
click at [758, 442] on div "Bulk Upload Student Upload XLSX File Select your XLSX file from your computer t…" at bounding box center [515, 276] width 1030 height 552
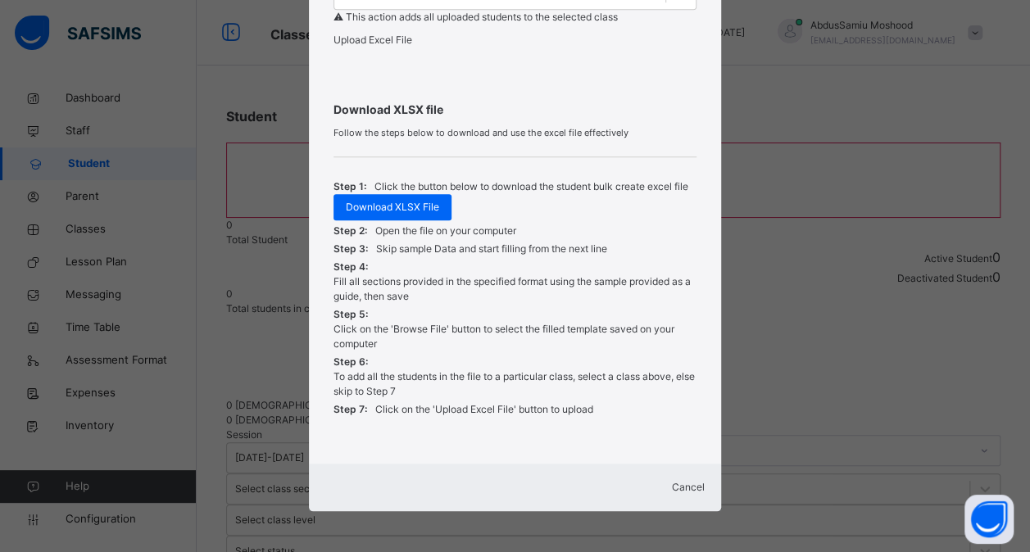
scroll to position [573, 0]
click at [672, 485] on span "Cancel" at bounding box center [688, 487] width 33 height 12
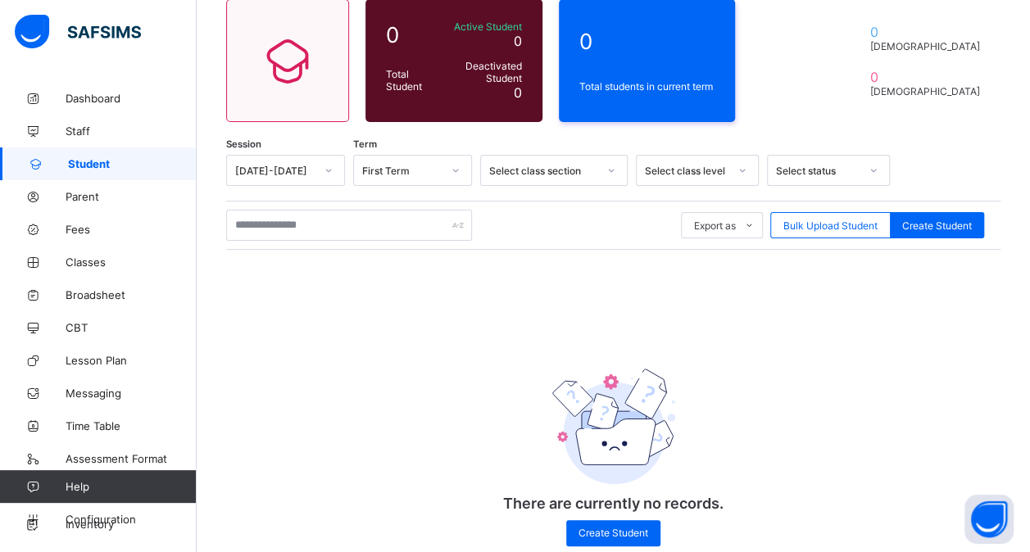
scroll to position [156, 0]
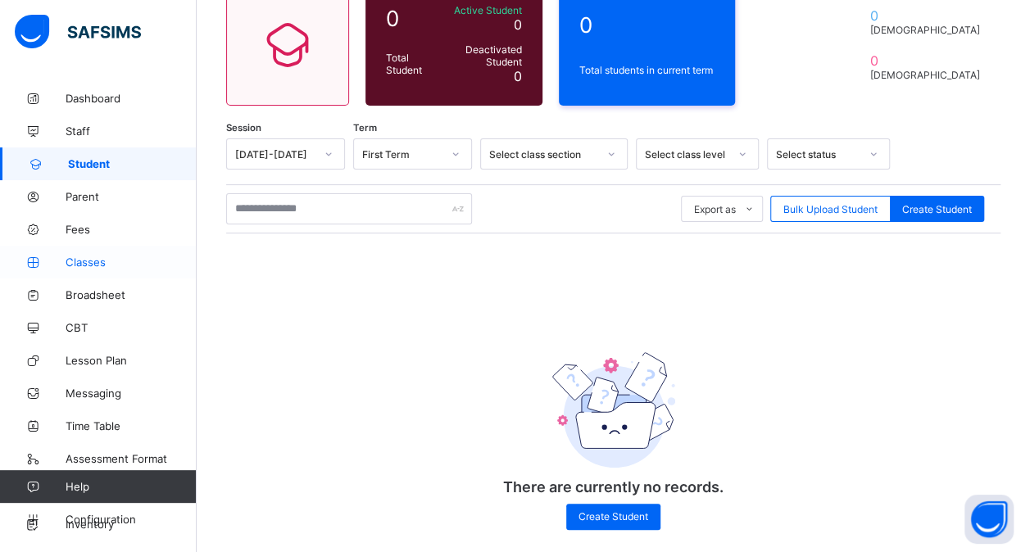
click at [84, 260] on span "Classes" at bounding box center [131, 262] width 131 height 13
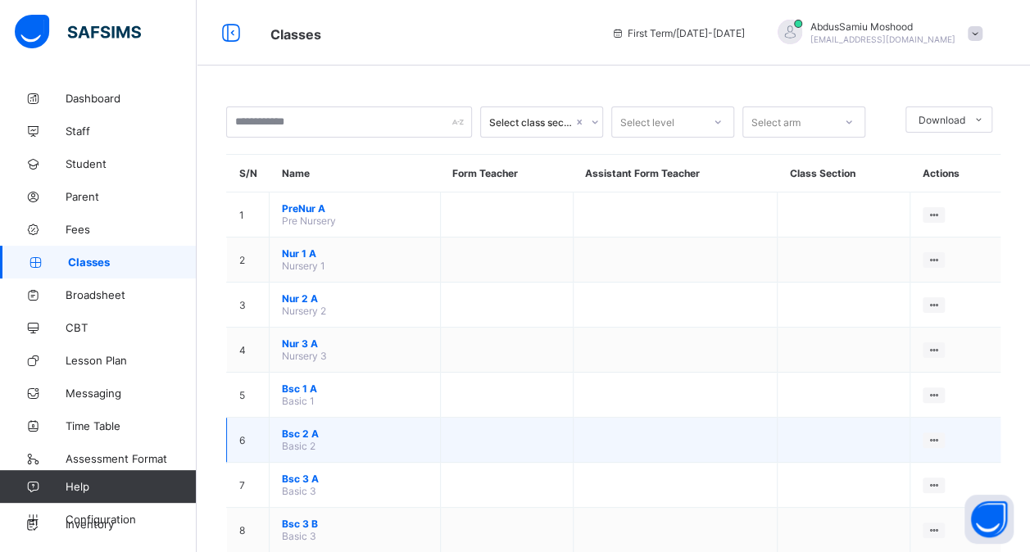
click at [303, 428] on span "Bsc 2 A" at bounding box center [355, 434] width 146 height 12
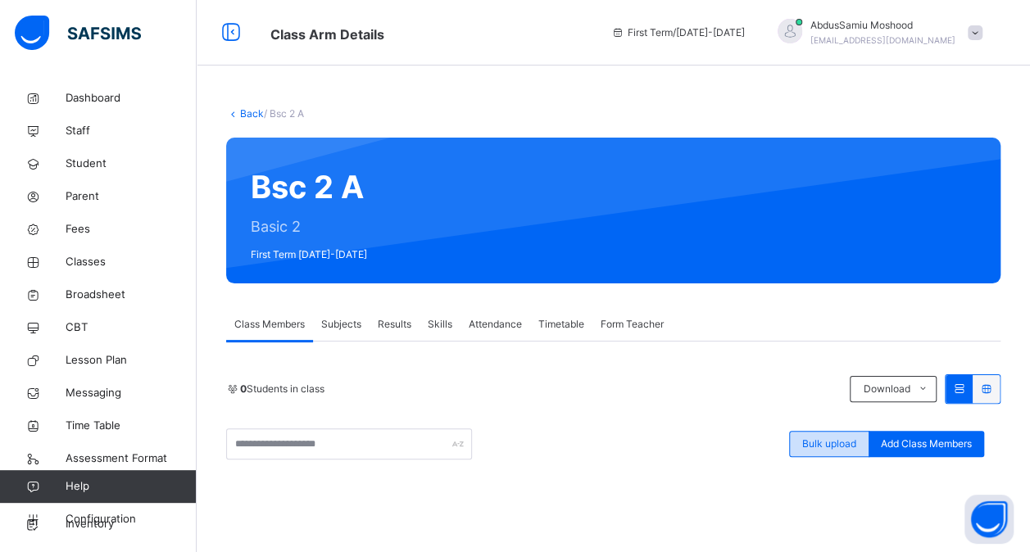
click at [832, 446] on span "Bulk upload" at bounding box center [829, 444] width 54 height 15
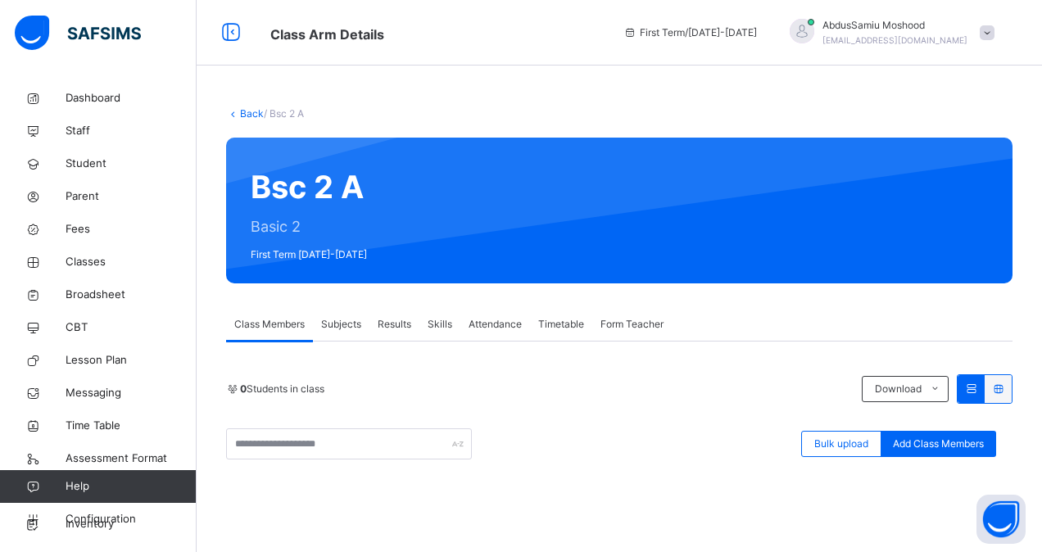
type input "**********"
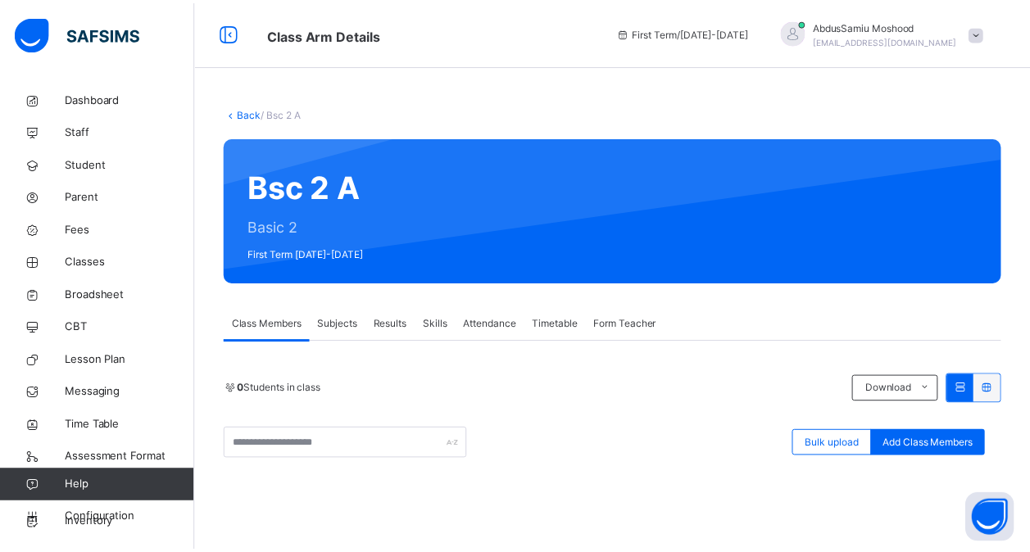
scroll to position [152, 0]
